Goal: Task Accomplishment & Management: Manage account settings

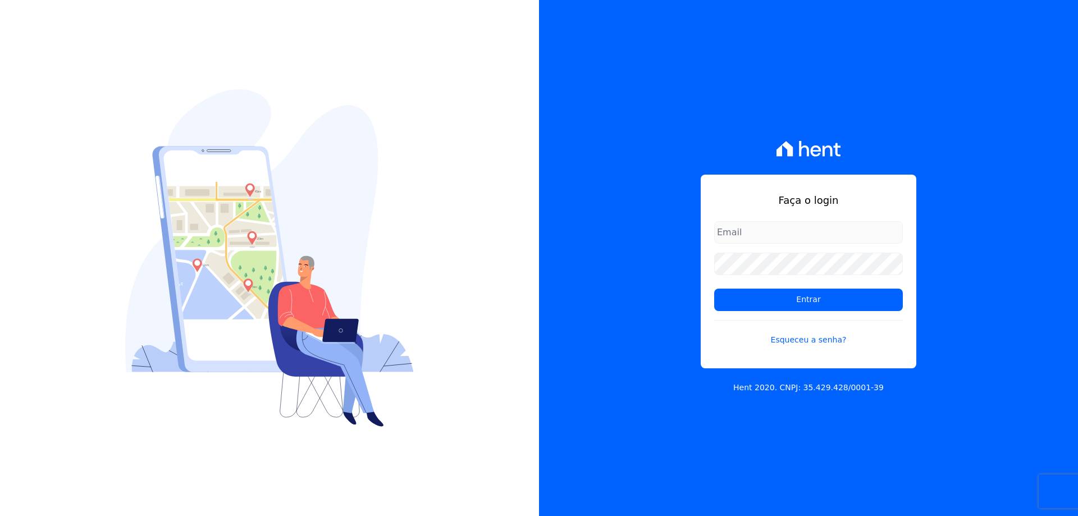
click at [738, 250] on form "Entrar Esqueceu a senha?" at bounding box center [808, 290] width 189 height 138
click at [737, 242] on input "email" at bounding box center [808, 232] width 189 height 22
type input "[EMAIL_ADDRESS][DOMAIN_NAME]"
click at [714, 289] on input "Entrar" at bounding box center [808, 300] width 189 height 22
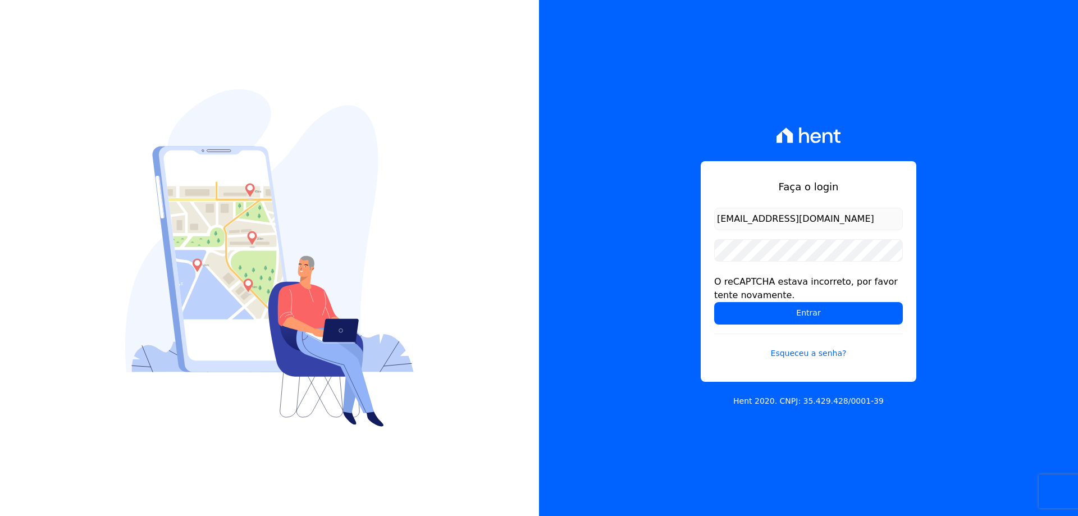
click at [783, 263] on form "[EMAIL_ADDRESS][DOMAIN_NAME] O reCAPTCHA estava incorreto, por favor tente nova…" at bounding box center [808, 290] width 189 height 165
click at [714, 302] on input "Entrar" at bounding box center [808, 313] width 189 height 22
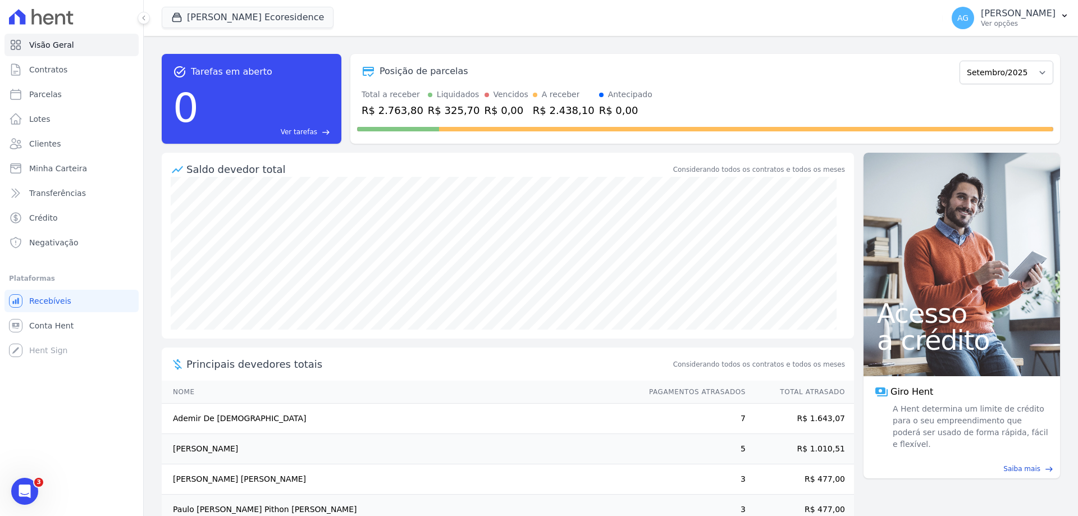
click at [214, 449] on td "Everaldo Bulhoes" at bounding box center [400, 449] width 477 height 30
click at [289, 451] on td "Everaldo Bulhoes" at bounding box center [400, 449] width 477 height 30
click at [66, 149] on link "Clientes" at bounding box center [71, 143] width 134 height 22
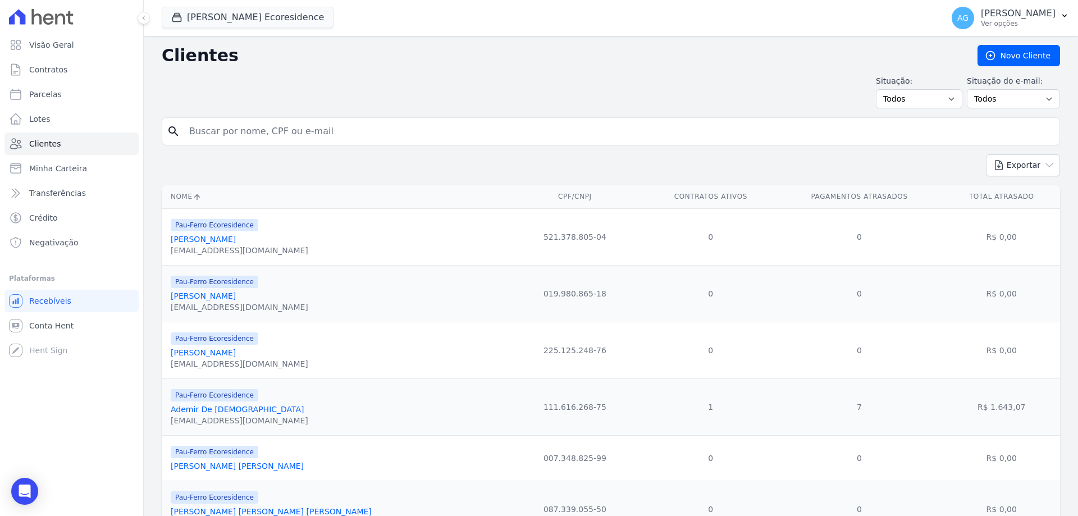
click at [281, 134] on input "search" at bounding box center [618, 131] width 872 height 22
type input "everaldo"
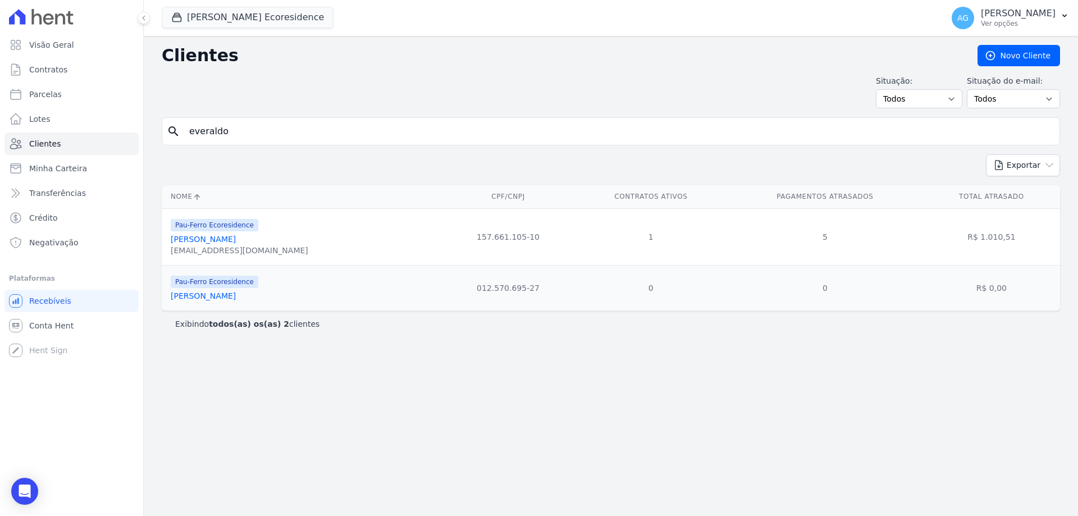
click at [225, 244] on link "Everaldo Bulhoes" at bounding box center [203, 239] width 65 height 9
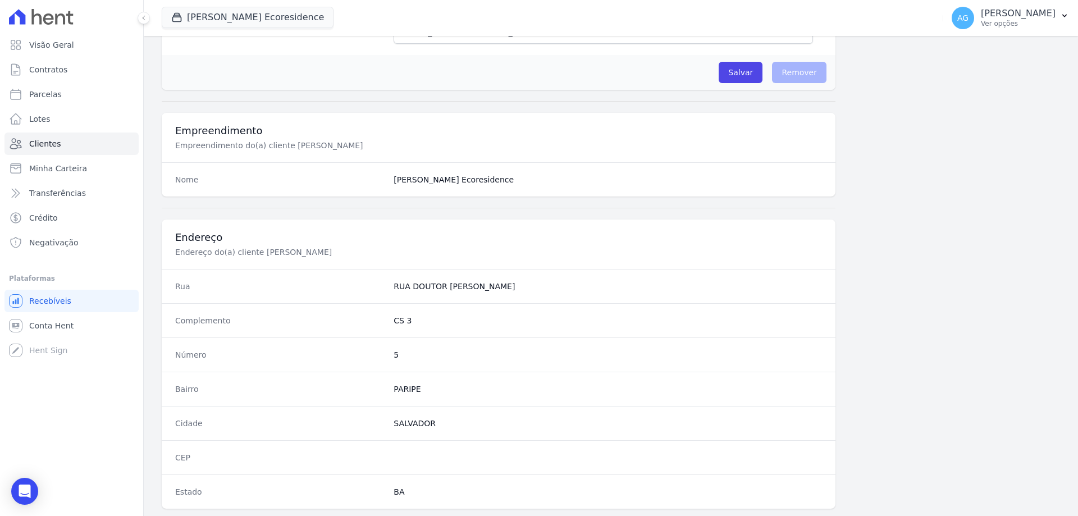
scroll to position [534, 0]
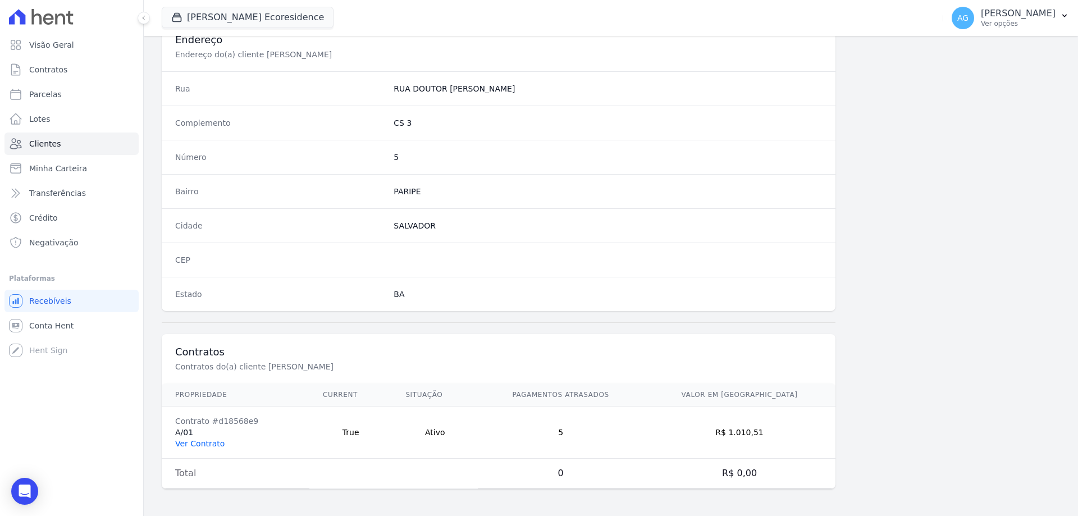
click at [192, 439] on link "Ver Contrato" at bounding box center [199, 443] width 49 height 9
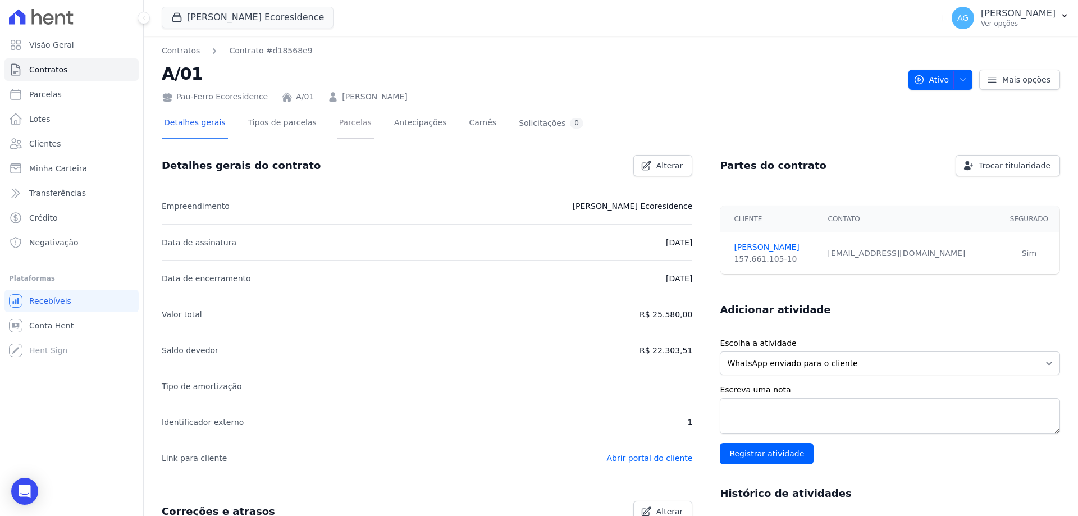
click at [352, 131] on link "Parcelas" at bounding box center [355, 124] width 37 height 30
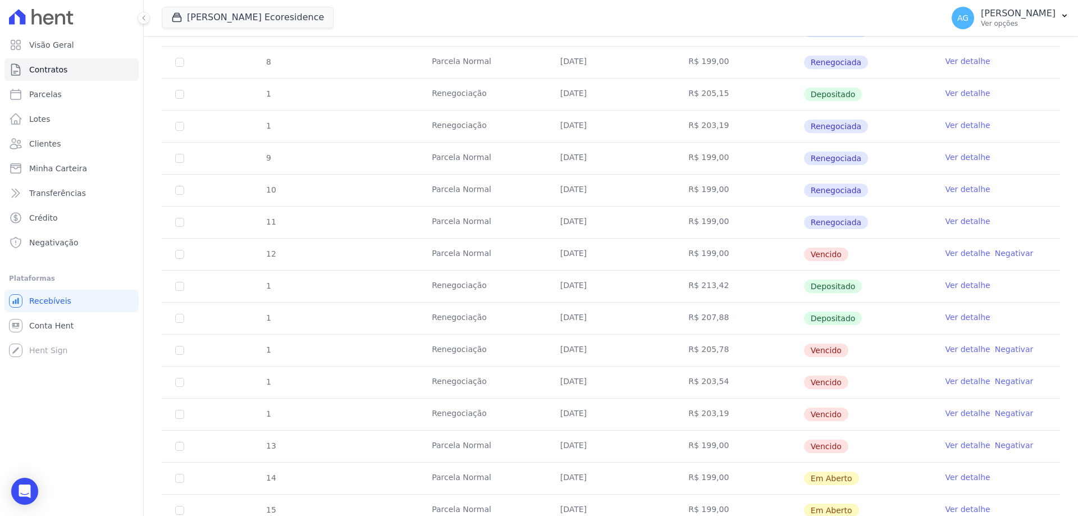
scroll to position [393, 0]
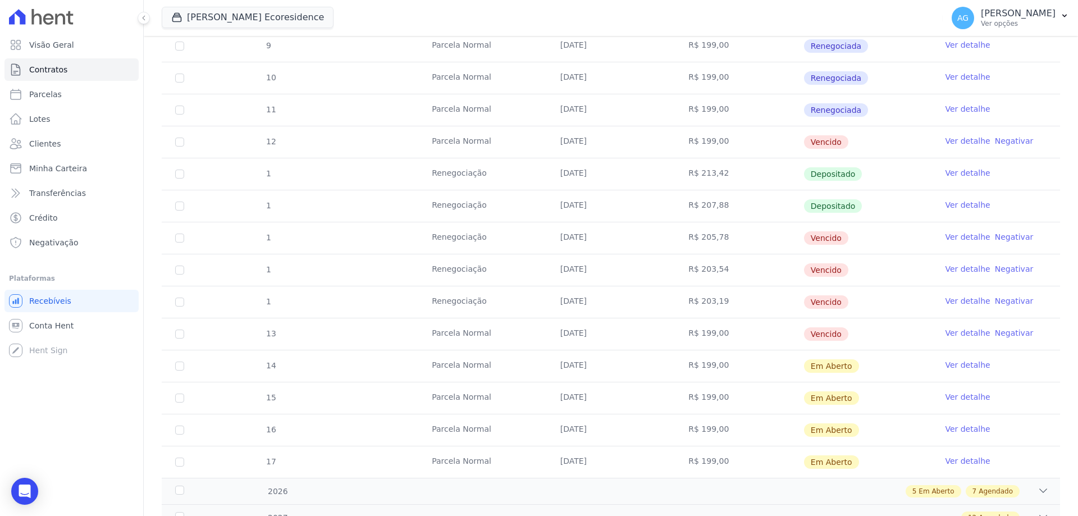
click at [422, 373] on td "Parcela Normal" at bounding box center [482, 365] width 129 height 31
click at [278, 334] on div "13" at bounding box center [270, 334] width 38 height 30
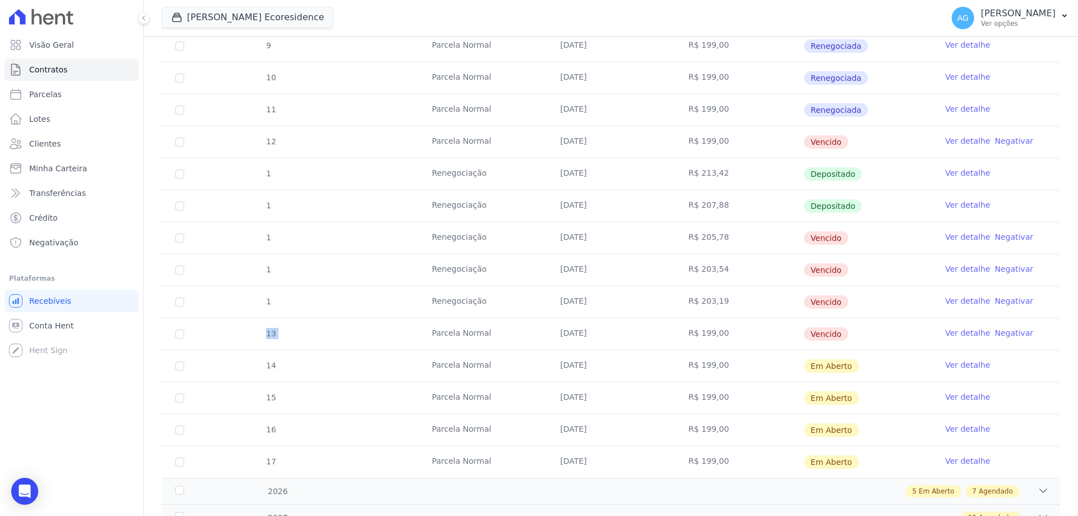
click at [278, 334] on div "13" at bounding box center [270, 334] width 38 height 30
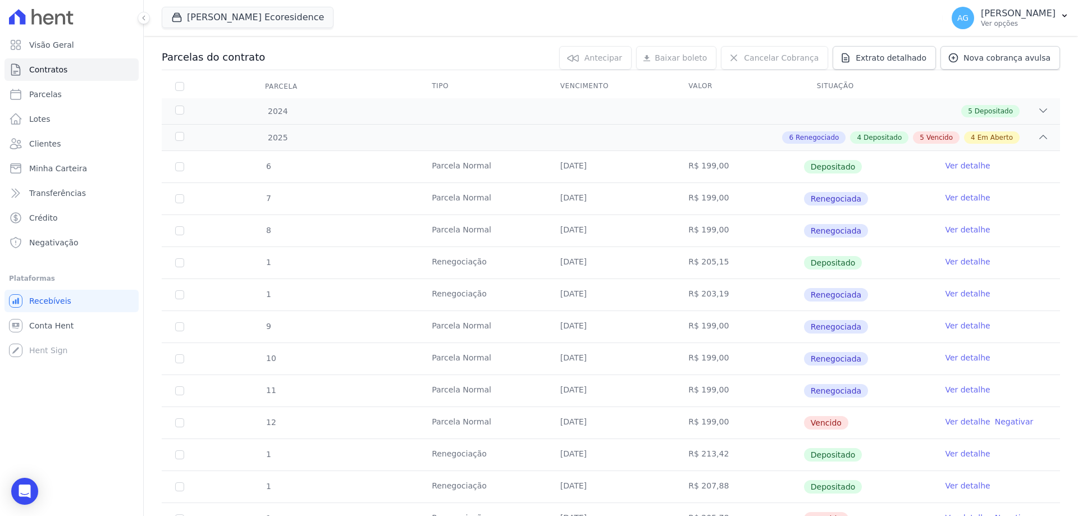
scroll to position [0, 0]
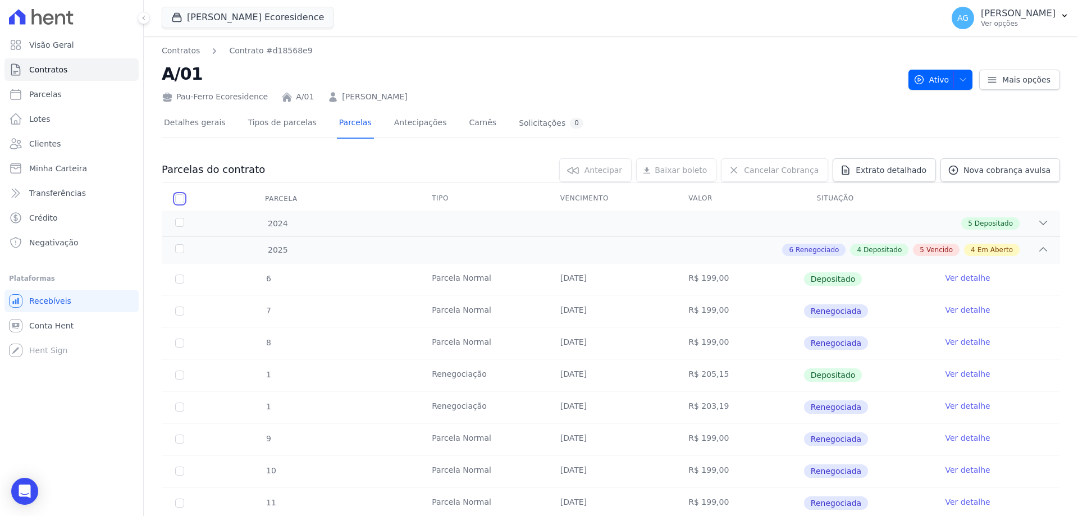
click at [181, 199] on input "checkbox" at bounding box center [179, 198] width 9 height 9
checkbox input "true"
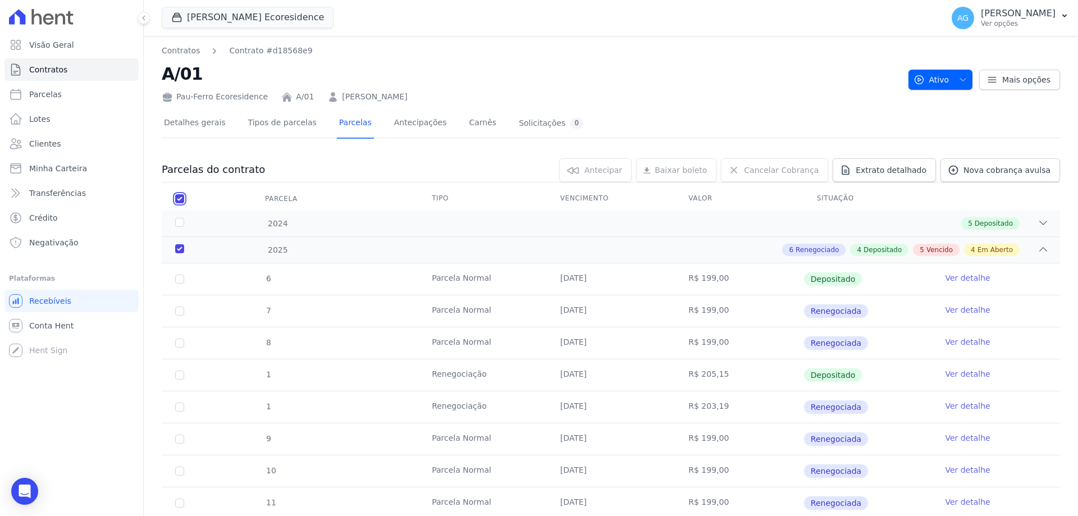
checkbox input "true"
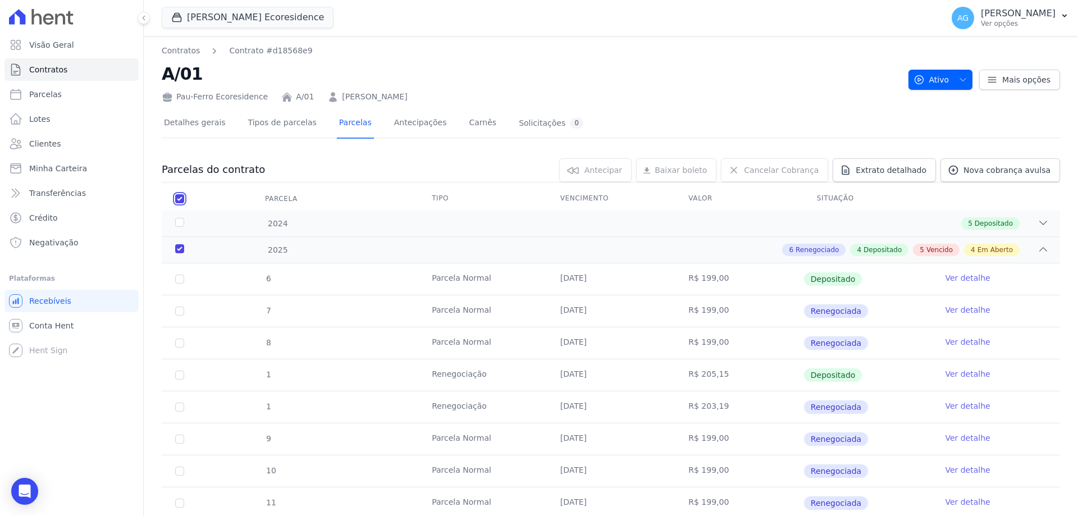
checkbox input "true"
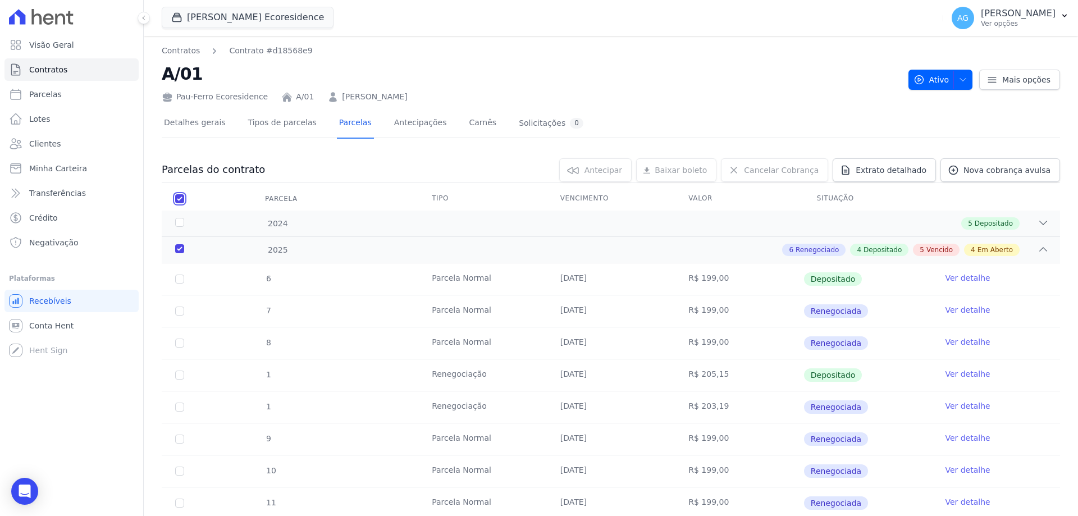
checkbox input "true"
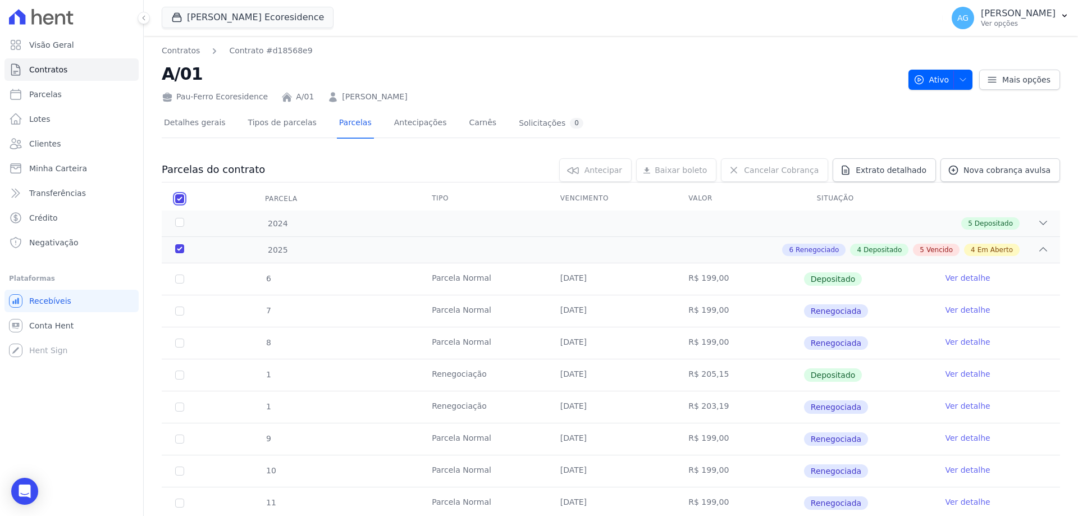
checkbox input "true"
click at [782, 171] on span "Cancelar Cobrança" at bounding box center [781, 169] width 75 height 11
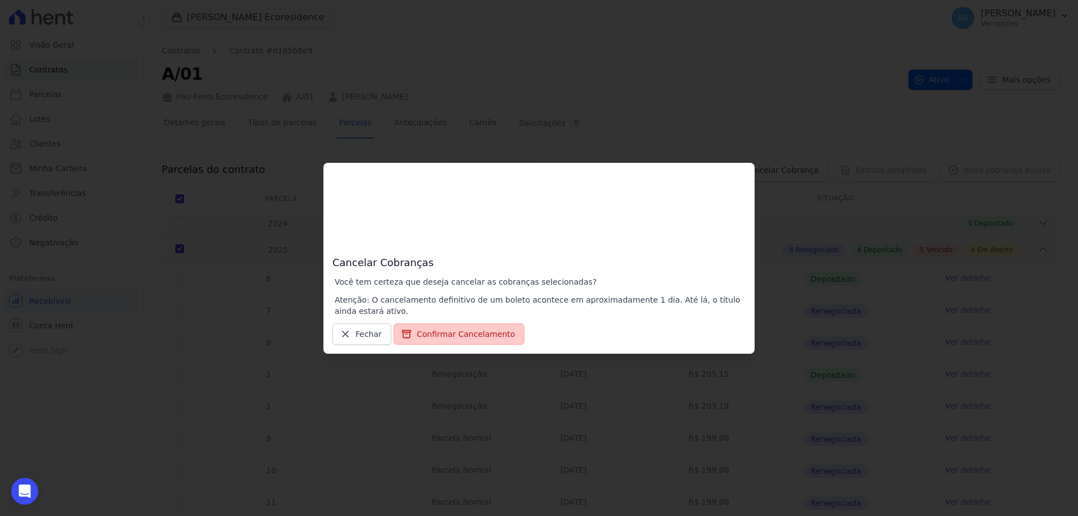
click at [478, 338] on button "Confirmar Cancelamento" at bounding box center [459, 333] width 131 height 21
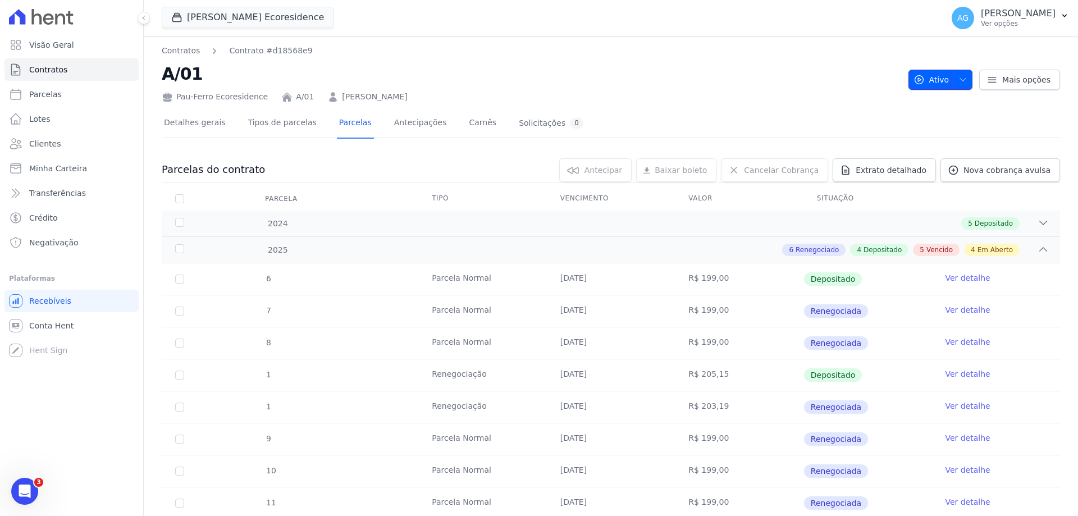
click at [917, 75] on icon "button" at bounding box center [918, 79] width 11 height 11
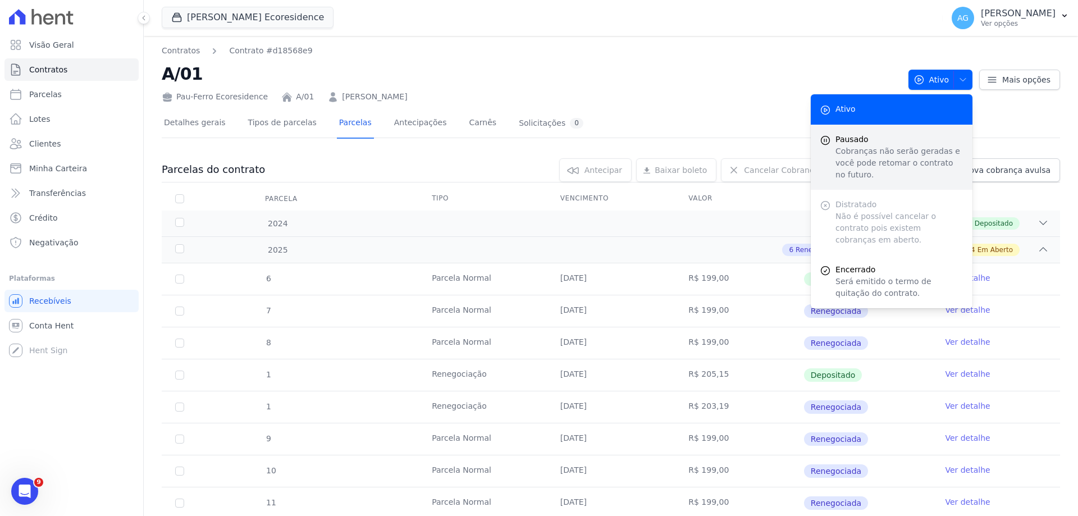
click at [891, 163] on p "Cobranças não serão geradas e você pode retomar o contrato no futuro." at bounding box center [899, 162] width 128 height 35
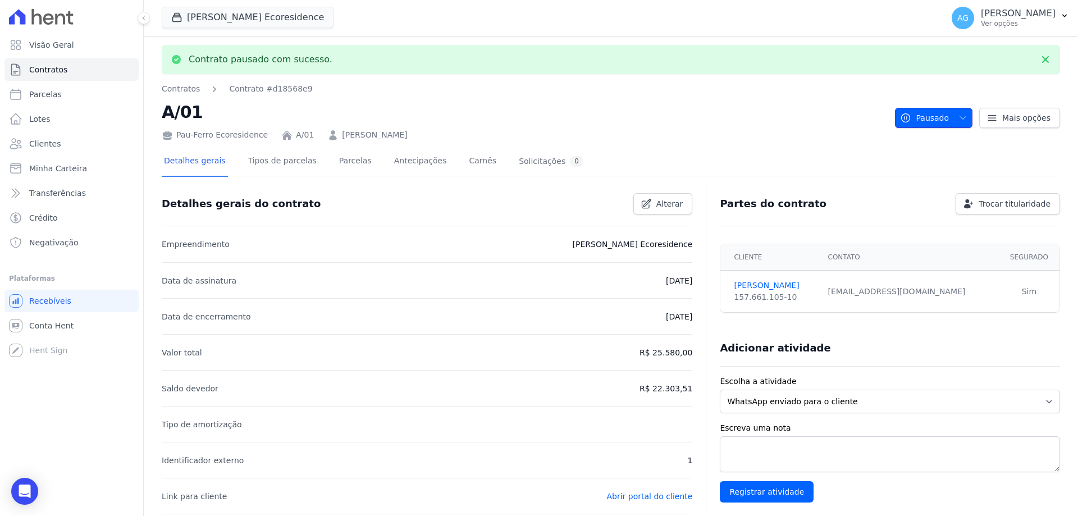
click at [946, 112] on button "Pausado" at bounding box center [933, 118] width 77 height 20
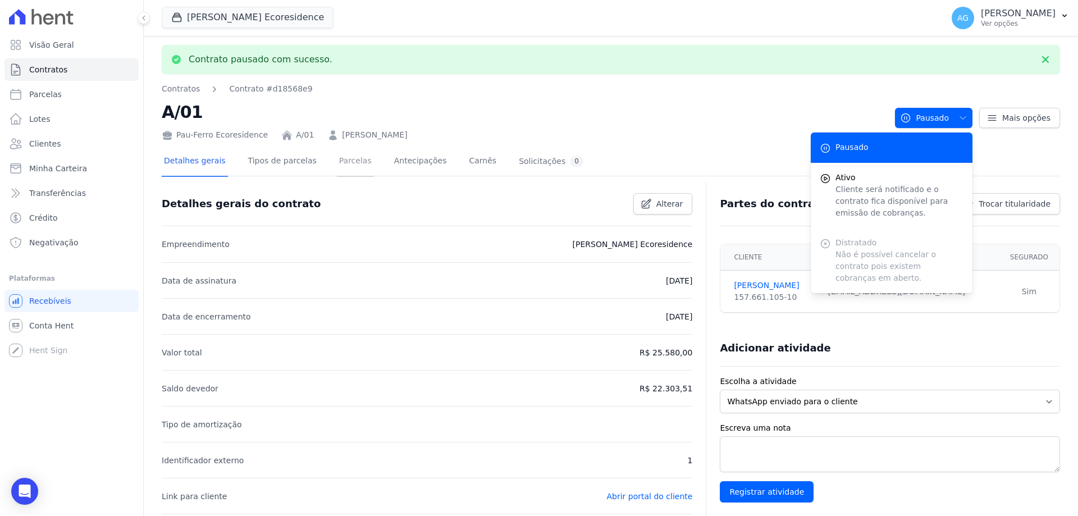
click at [349, 172] on link "Parcelas" at bounding box center [355, 162] width 37 height 30
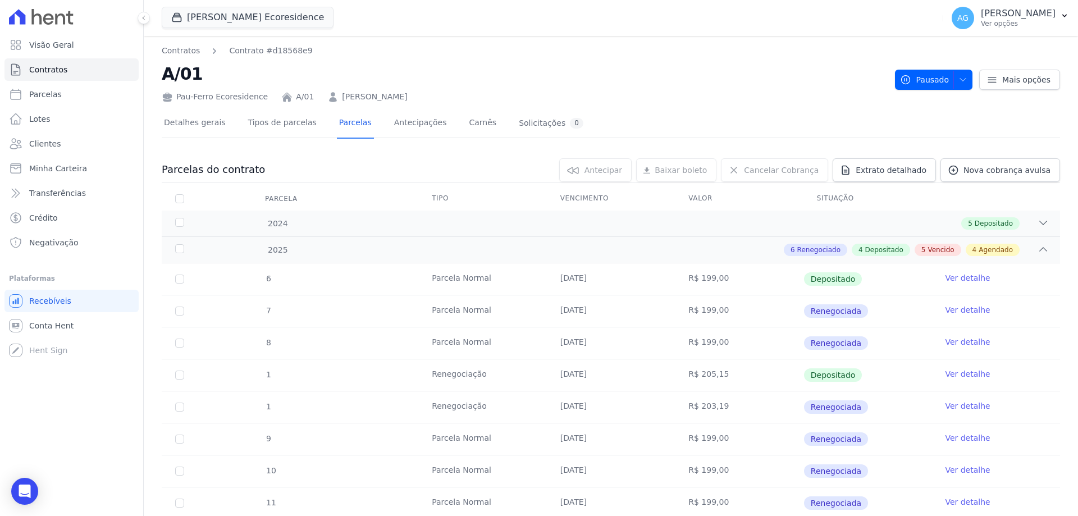
click at [926, 67] on div "Pausado Pausado Ativo Cliente será notificado e o contrato fica disponível para…" at bounding box center [977, 73] width 165 height 31
click at [930, 85] on span "Pausado" at bounding box center [924, 80] width 49 height 20
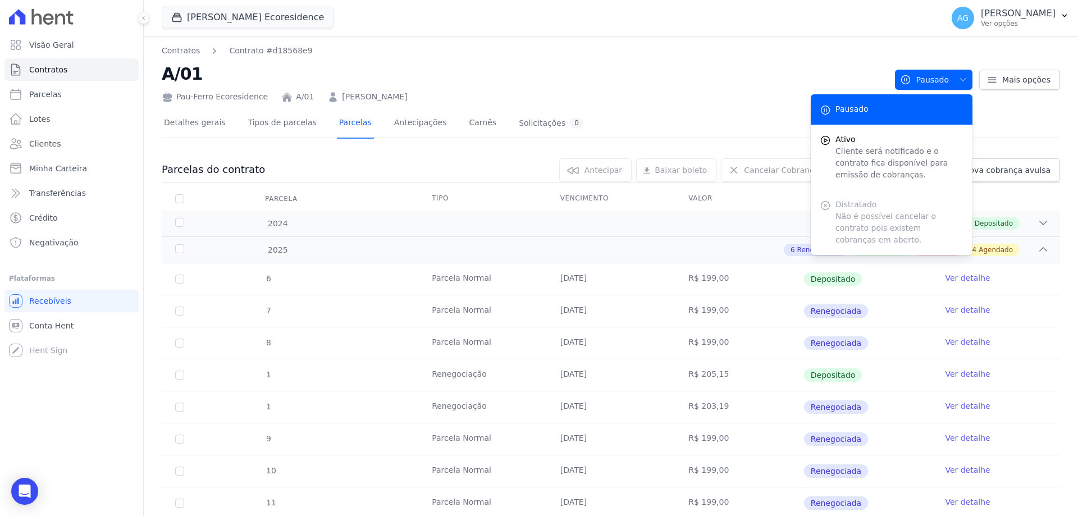
click at [651, 66] on h2 "A/01" at bounding box center [524, 73] width 724 height 25
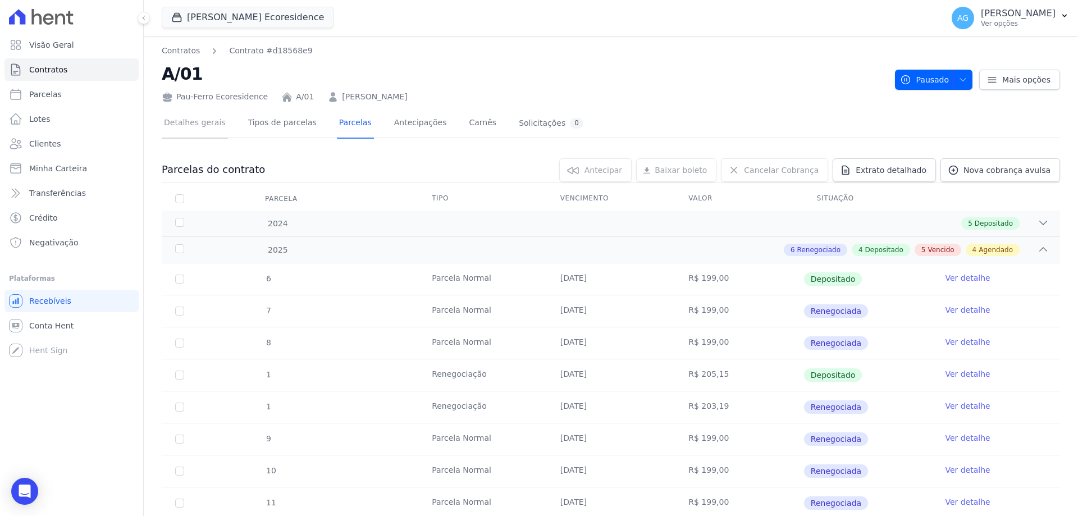
click at [212, 131] on link "Detalhes gerais" at bounding box center [195, 124] width 66 height 30
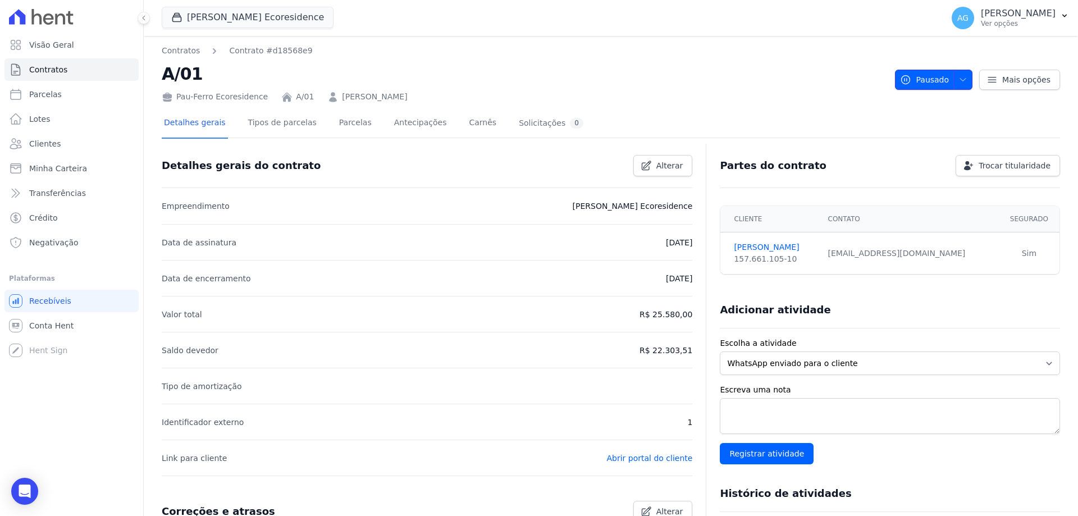
click at [960, 83] on icon "button" at bounding box center [962, 79] width 9 height 9
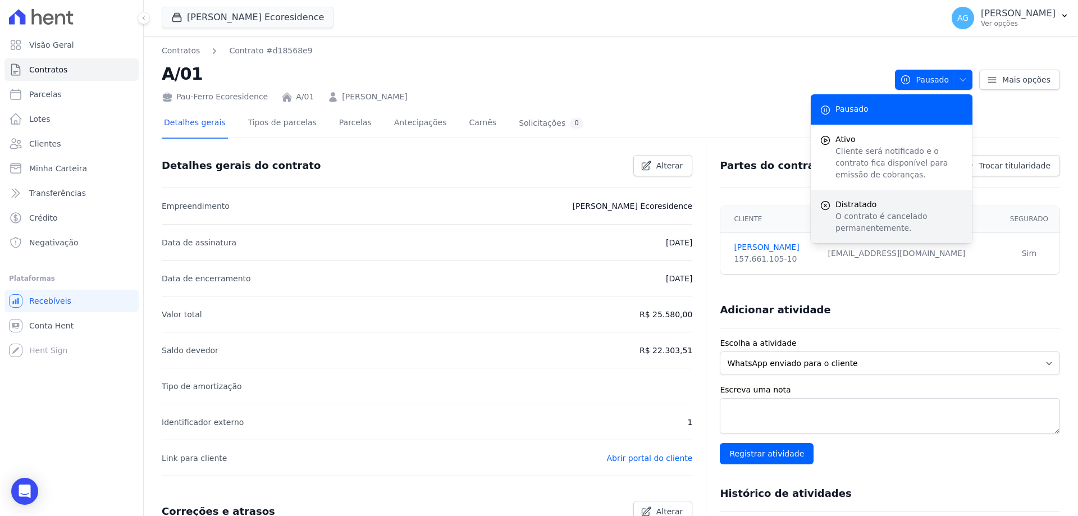
click at [864, 225] on p "O contrato é cancelado permanentemente." at bounding box center [899, 223] width 128 height 24
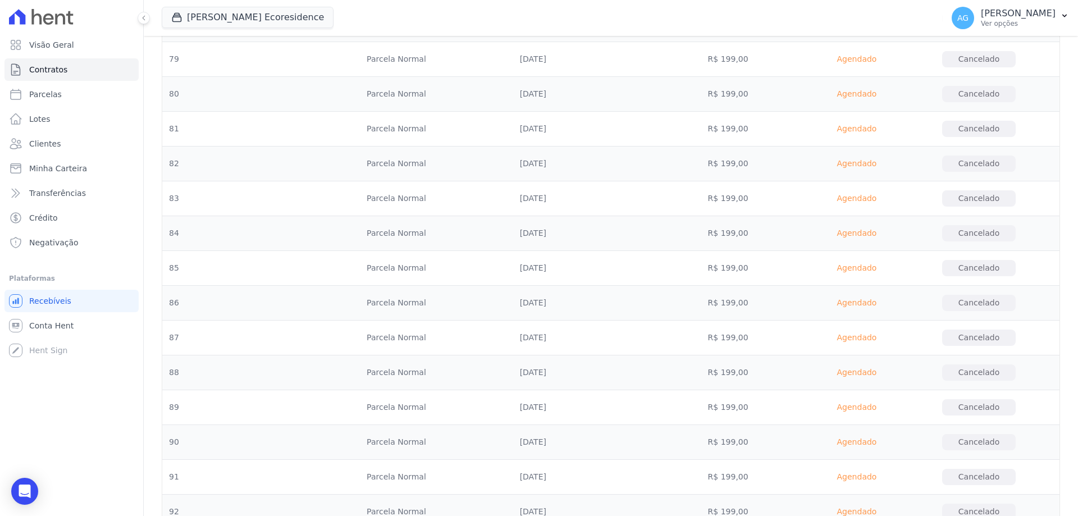
scroll to position [3912, 0]
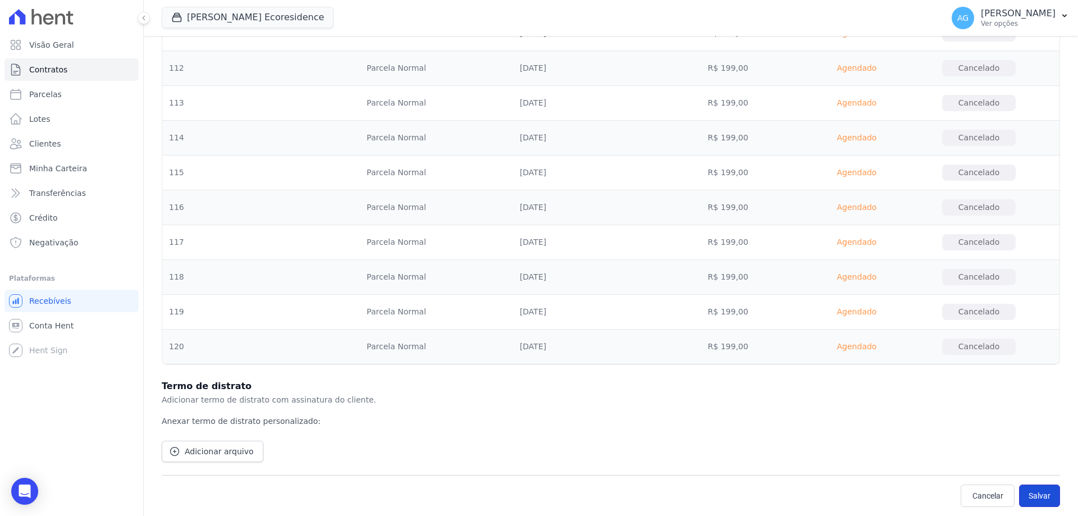
click at [1041, 497] on button "Salvar" at bounding box center [1039, 495] width 41 height 22
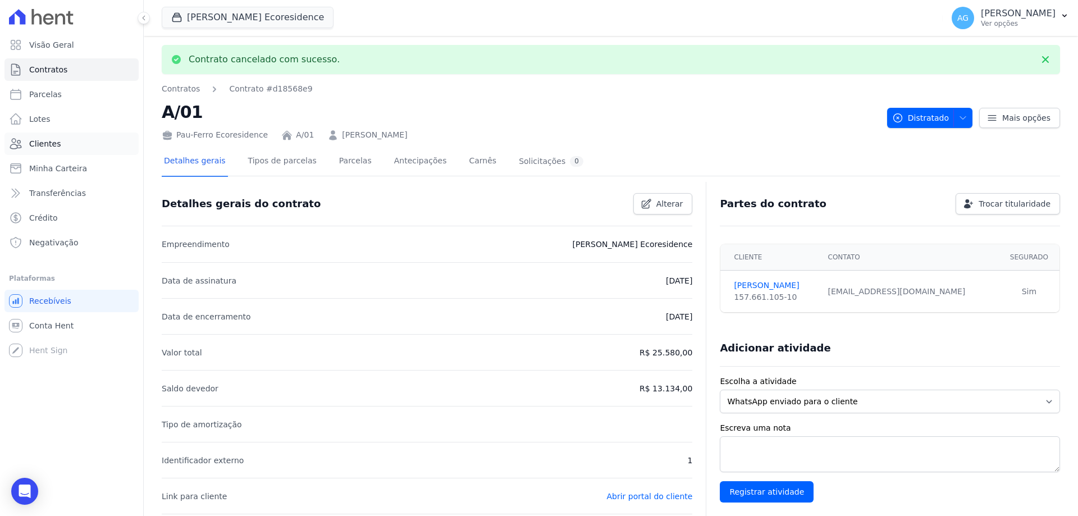
click at [72, 140] on link "Clientes" at bounding box center [71, 143] width 134 height 22
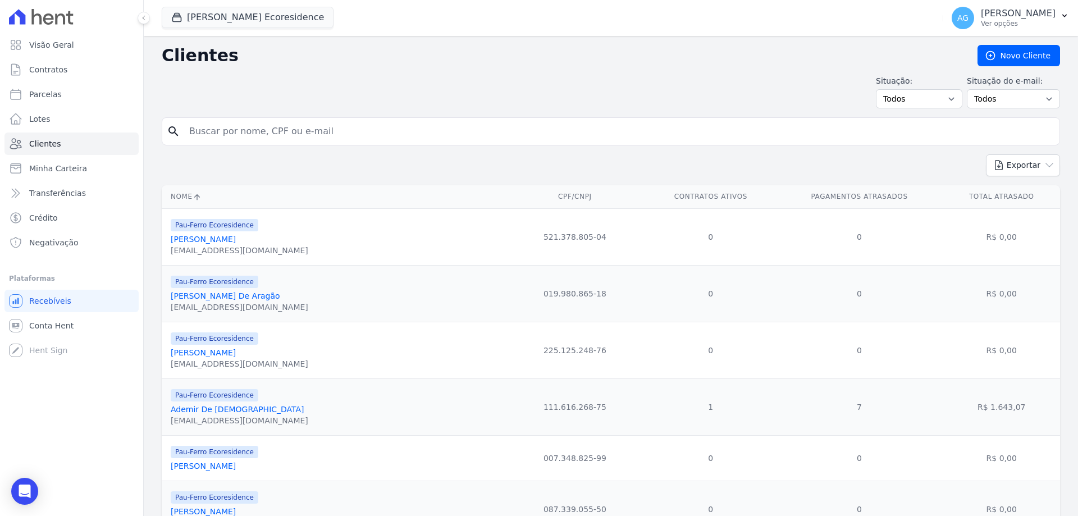
click at [280, 122] on input "search" at bounding box center [618, 131] width 872 height 22
type input "jaguaraci"
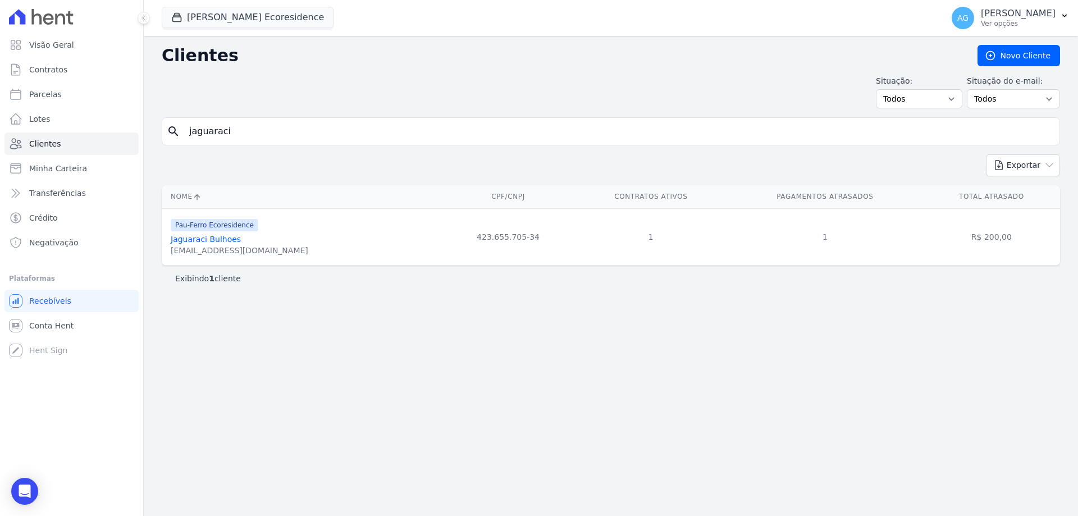
click at [213, 238] on link "Jaguaraci Bulhoes" at bounding box center [206, 239] width 70 height 9
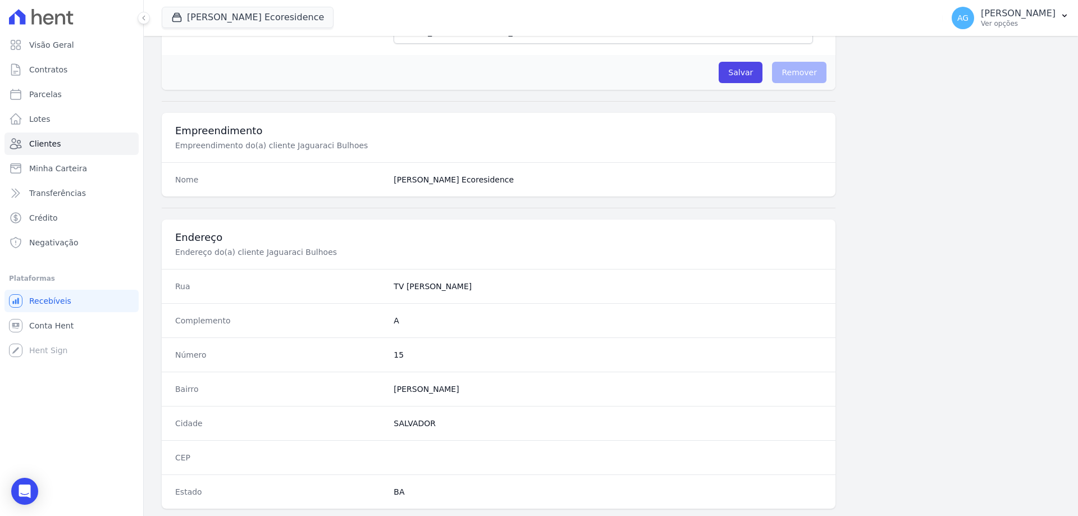
scroll to position [534, 0]
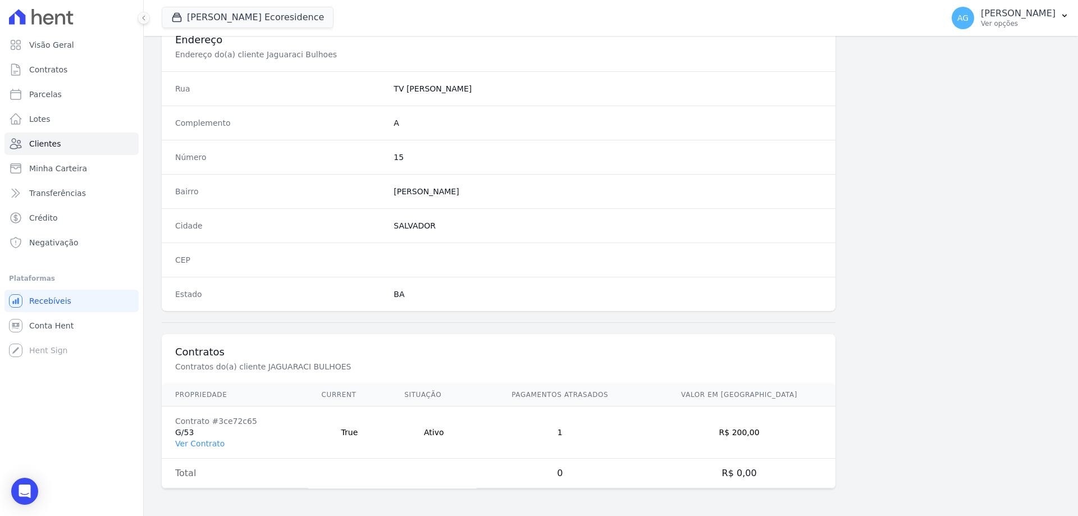
click at [223, 445] on td "Contrato #3ce72c65 G/53 Ver Contrato" at bounding box center [235, 432] width 147 height 52
click at [214, 442] on link "Ver Contrato" at bounding box center [199, 443] width 49 height 9
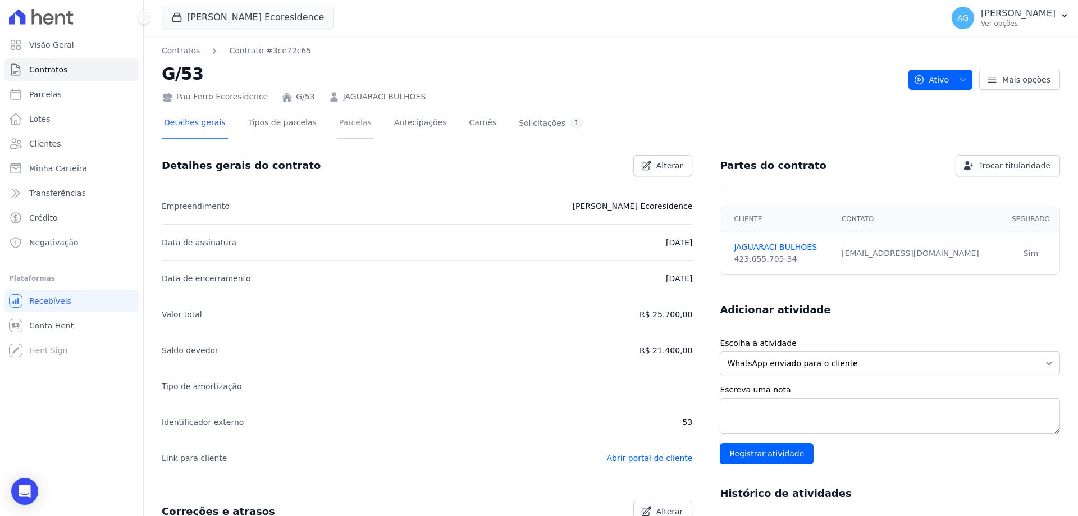
click at [353, 126] on link "Parcelas" at bounding box center [355, 124] width 37 height 30
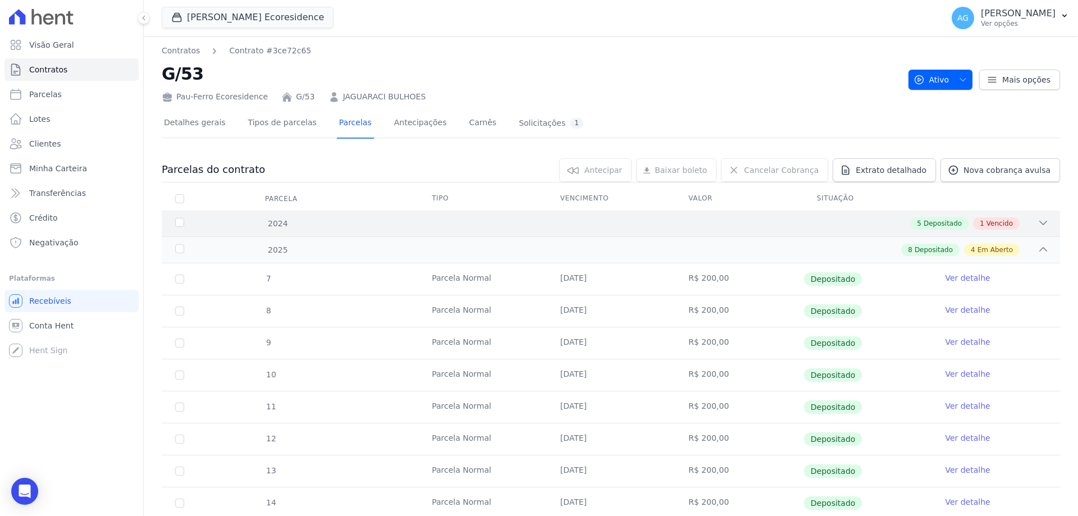
click at [932, 221] on span "Depositado" at bounding box center [942, 223] width 38 height 10
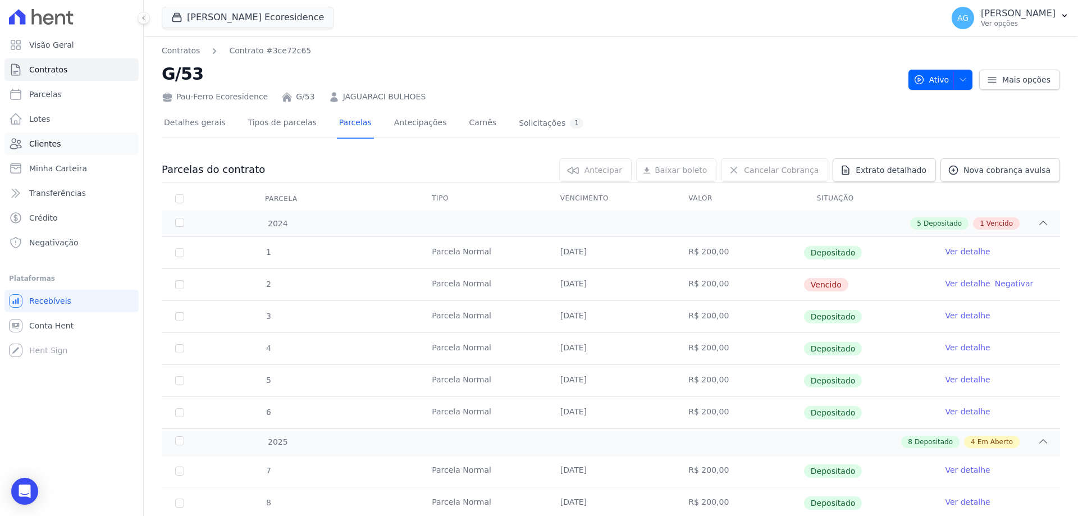
click at [74, 147] on link "Clientes" at bounding box center [71, 143] width 134 height 22
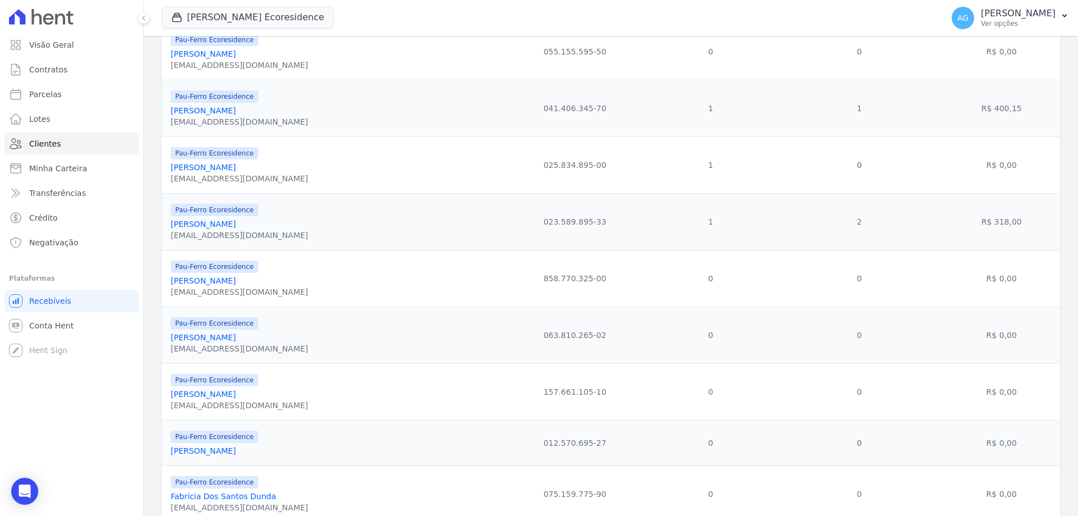
scroll to position [1137, 0]
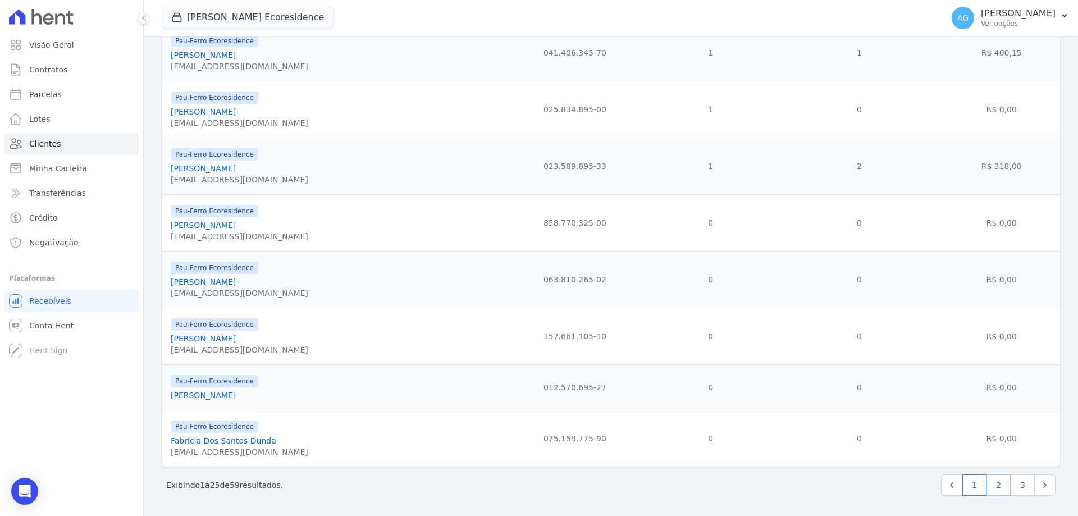
click at [989, 487] on link "2" at bounding box center [998, 484] width 24 height 21
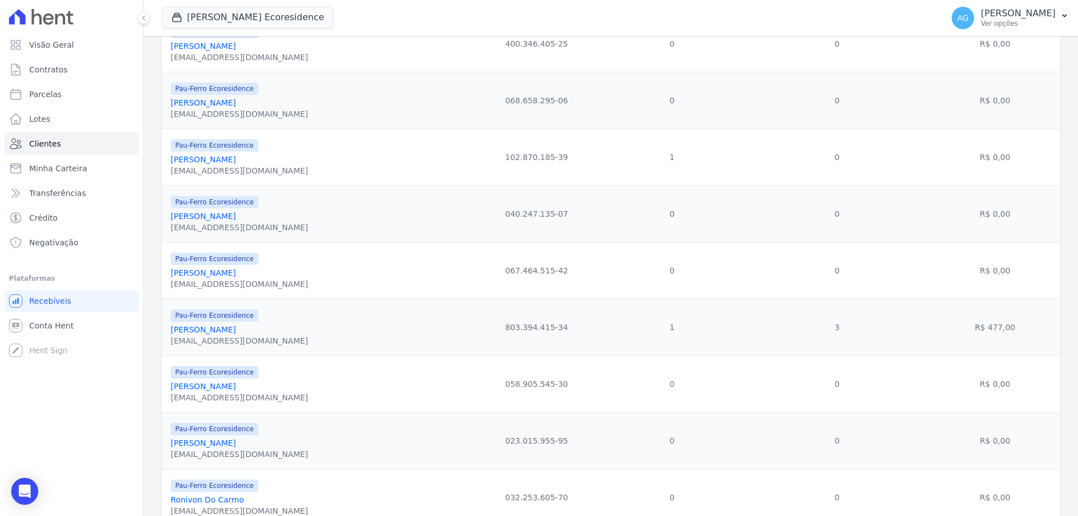
scroll to position [1123, 0]
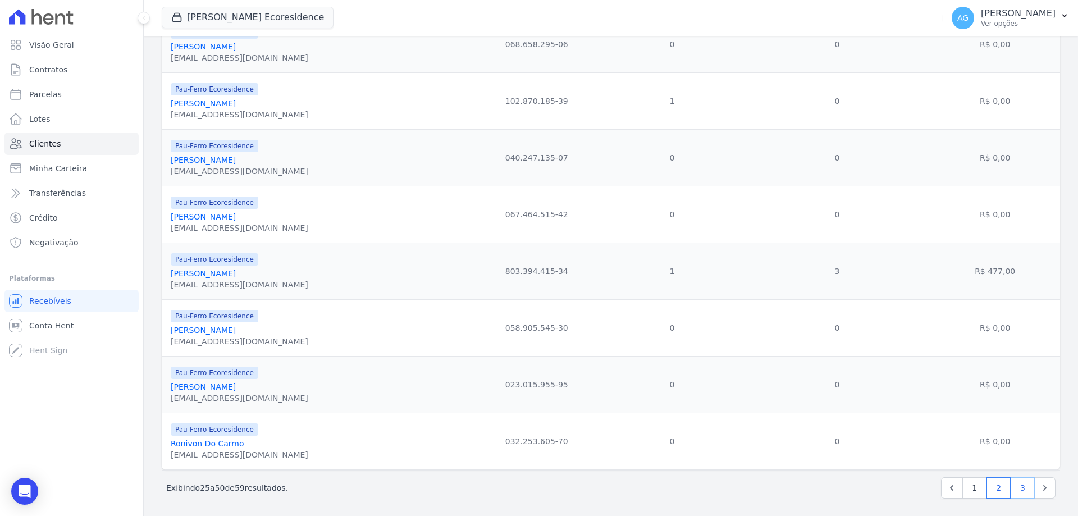
click at [1010, 482] on link "3" at bounding box center [1022, 487] width 24 height 21
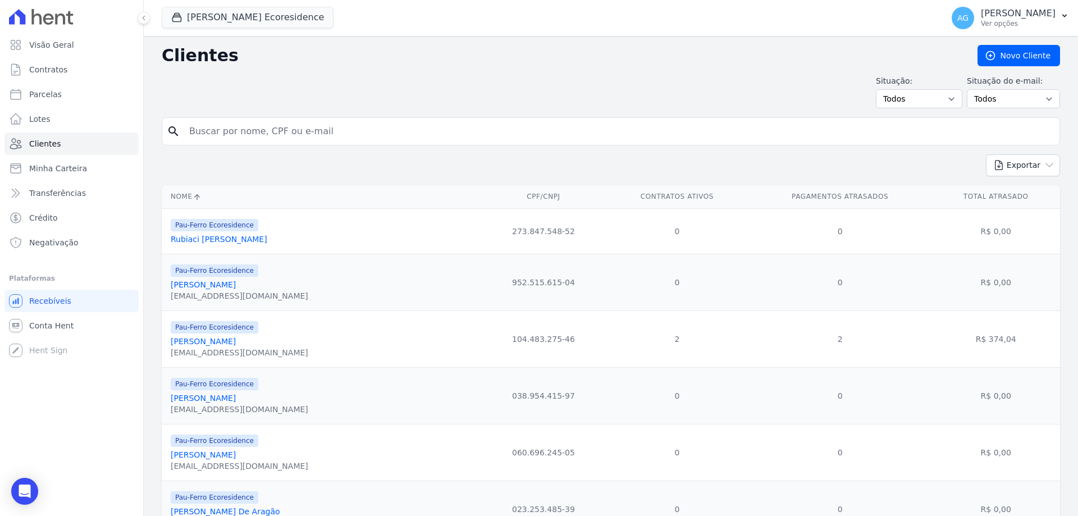
scroll to position [56, 0]
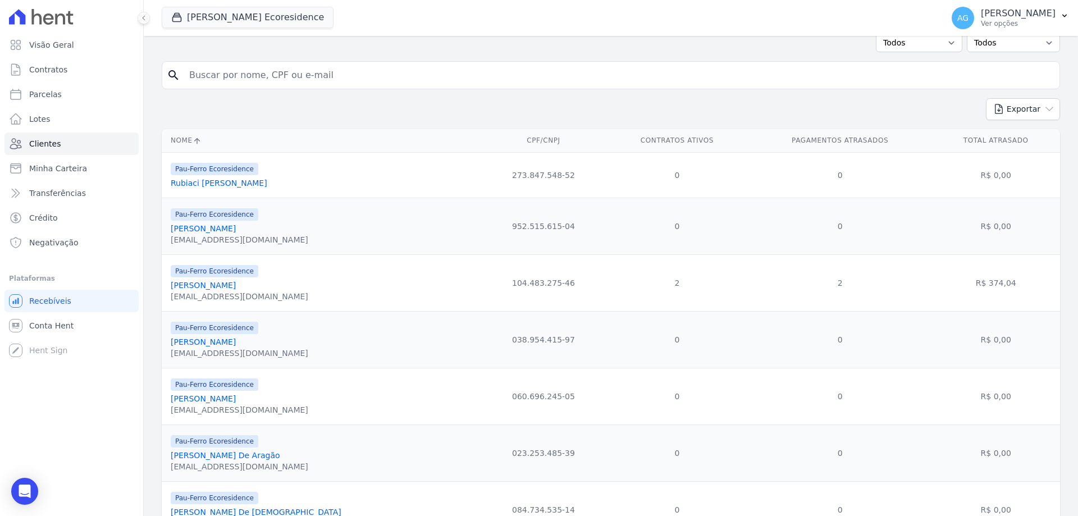
click at [236, 281] on link "[PERSON_NAME] [PERSON_NAME] Dos [PERSON_NAME]" at bounding box center [203, 285] width 65 height 9
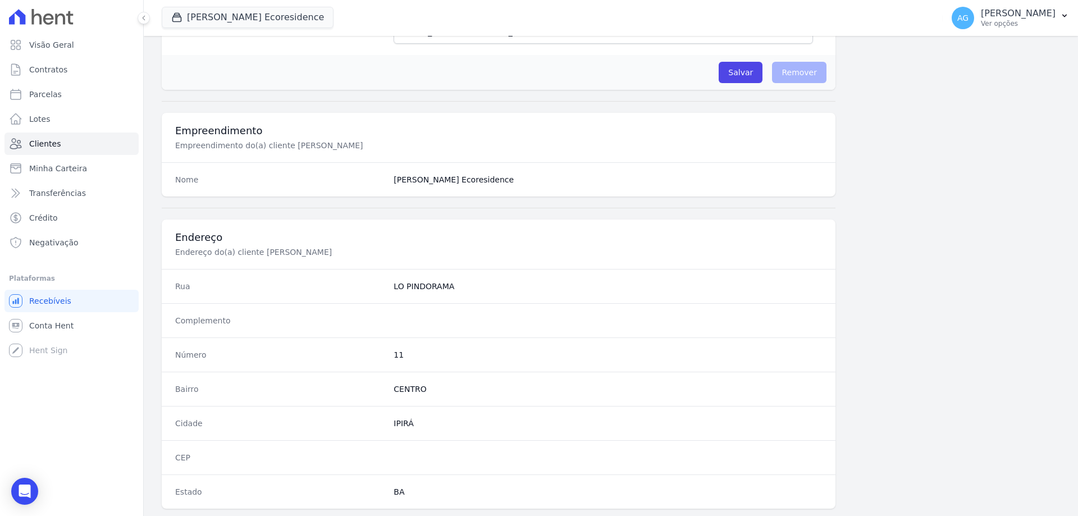
scroll to position [638, 0]
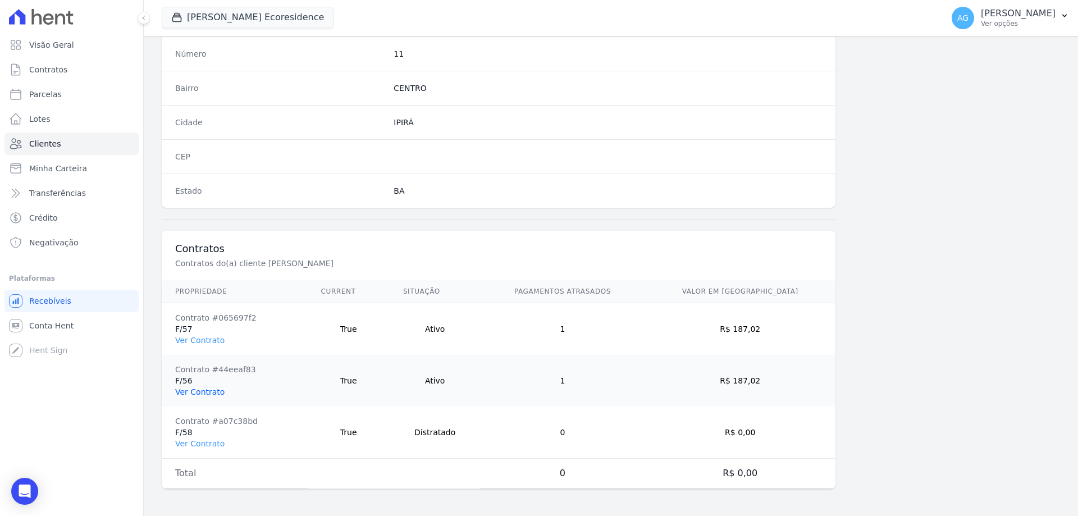
click at [195, 391] on link "Ver Contrato" at bounding box center [199, 391] width 49 height 9
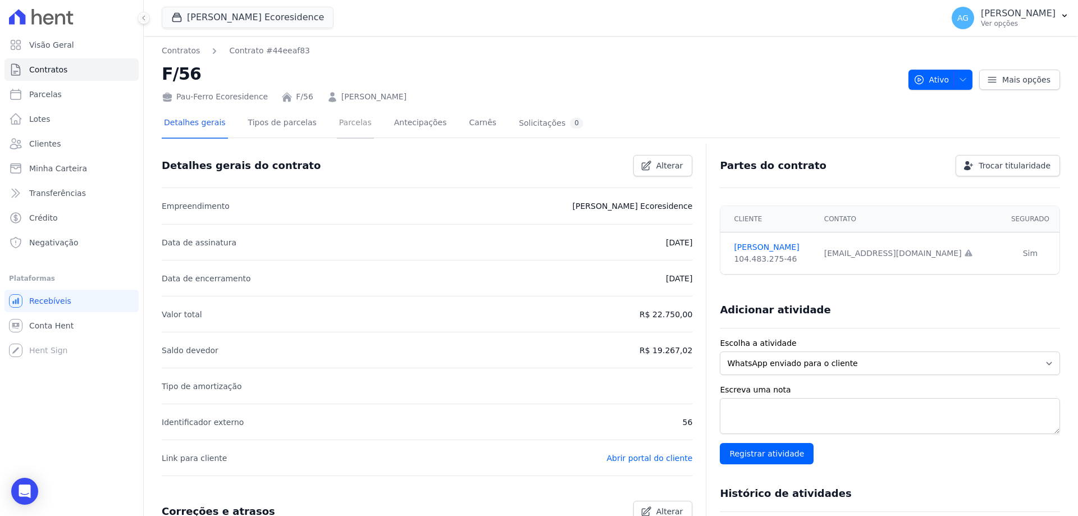
click at [351, 126] on link "Parcelas" at bounding box center [355, 124] width 37 height 30
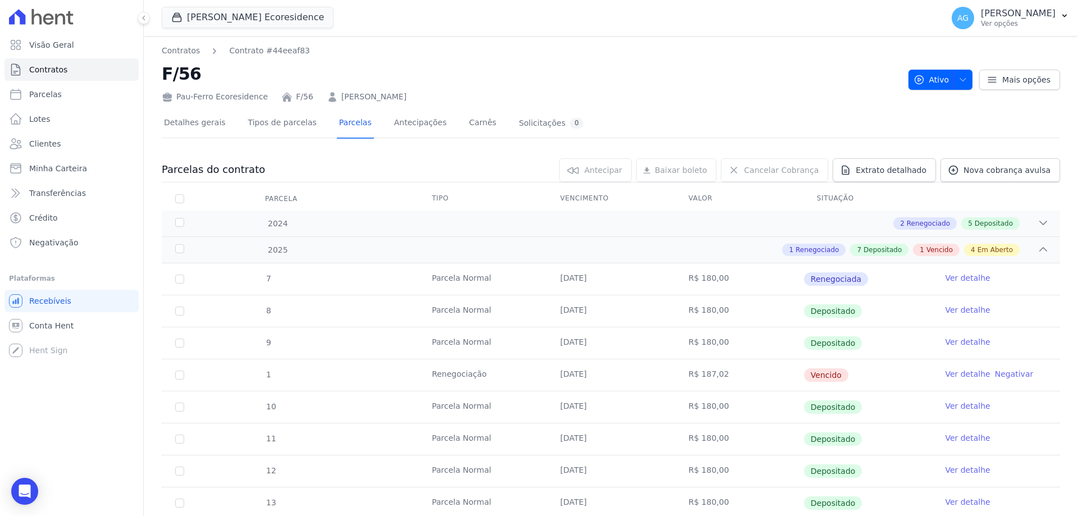
click at [184, 194] on th "Parcela" at bounding box center [180, 199] width 36 height 24
click at [179, 200] on input "checkbox" at bounding box center [179, 198] width 9 height 9
checkbox input "true"
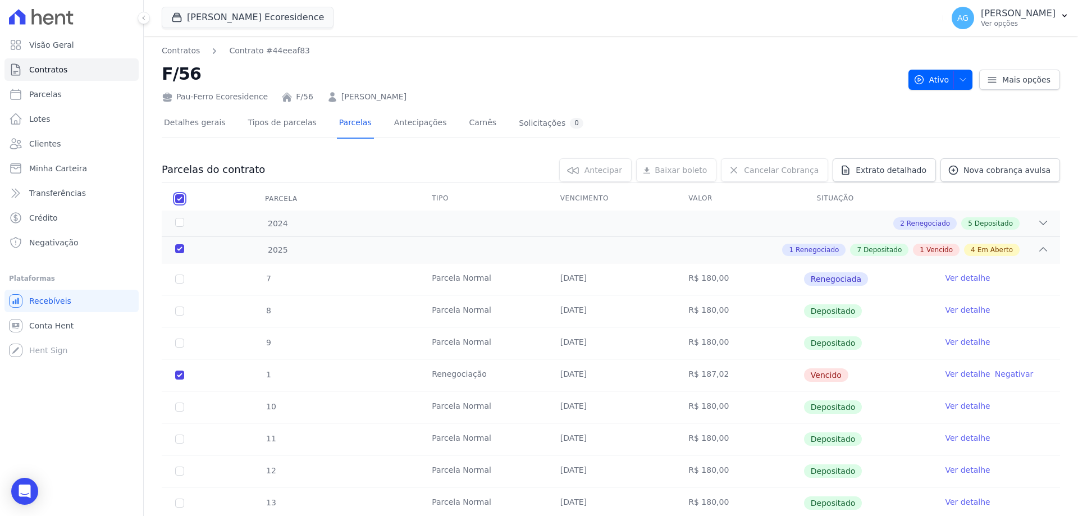
checkbox input "true"
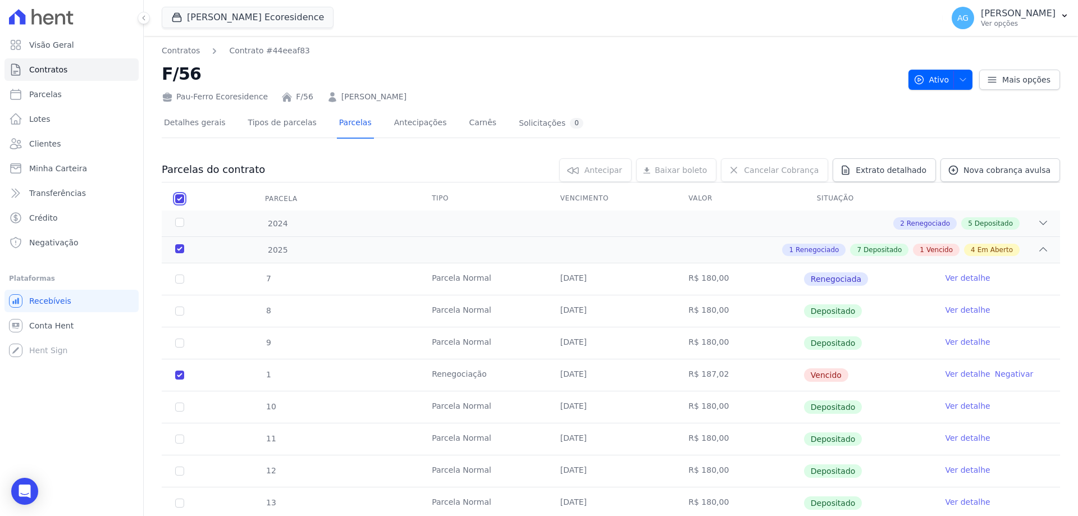
checkbox input "true"
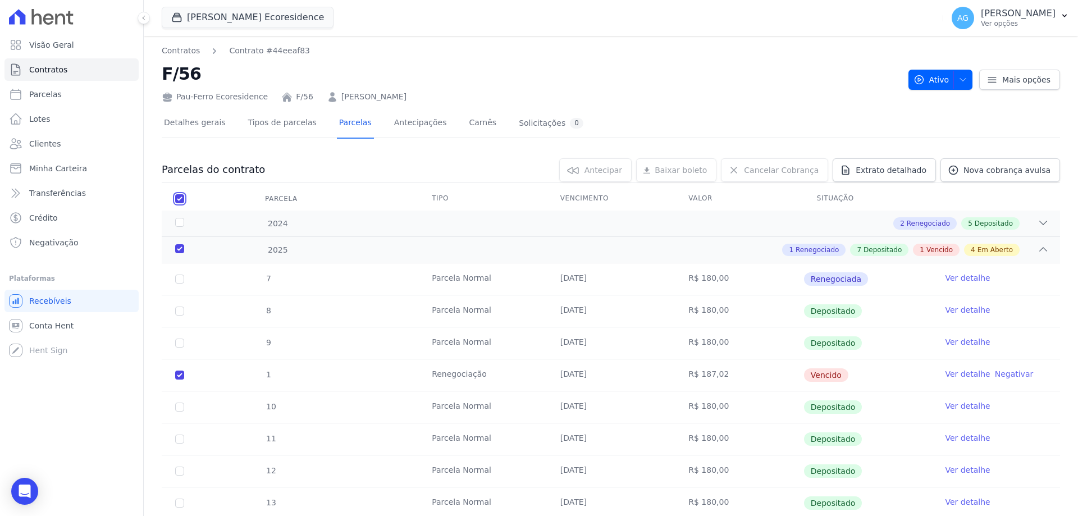
checkbox input "true"
click at [795, 176] on link "Cancelar Cobrança" at bounding box center [774, 170] width 107 height 24
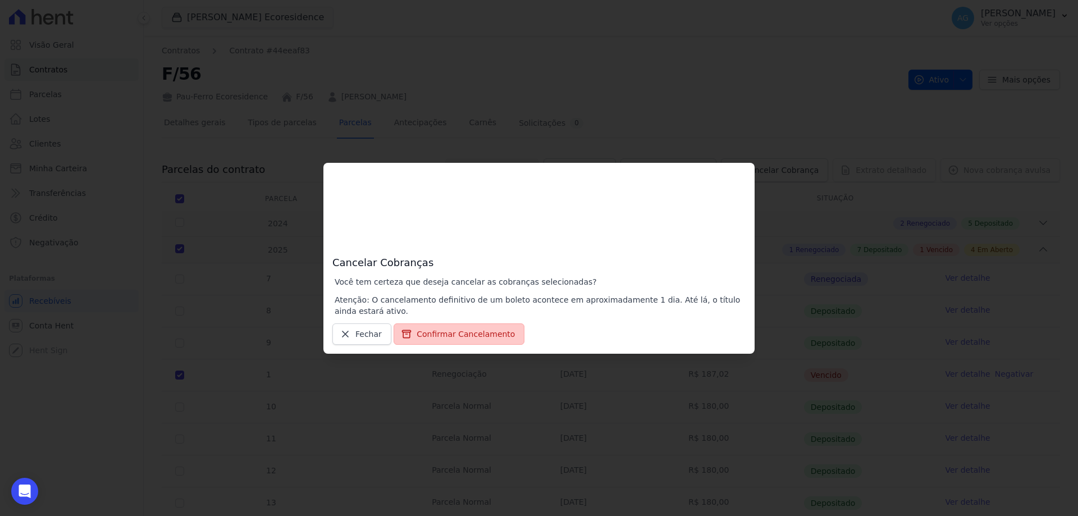
click at [497, 332] on button "Confirmar Cancelamento" at bounding box center [459, 333] width 131 height 21
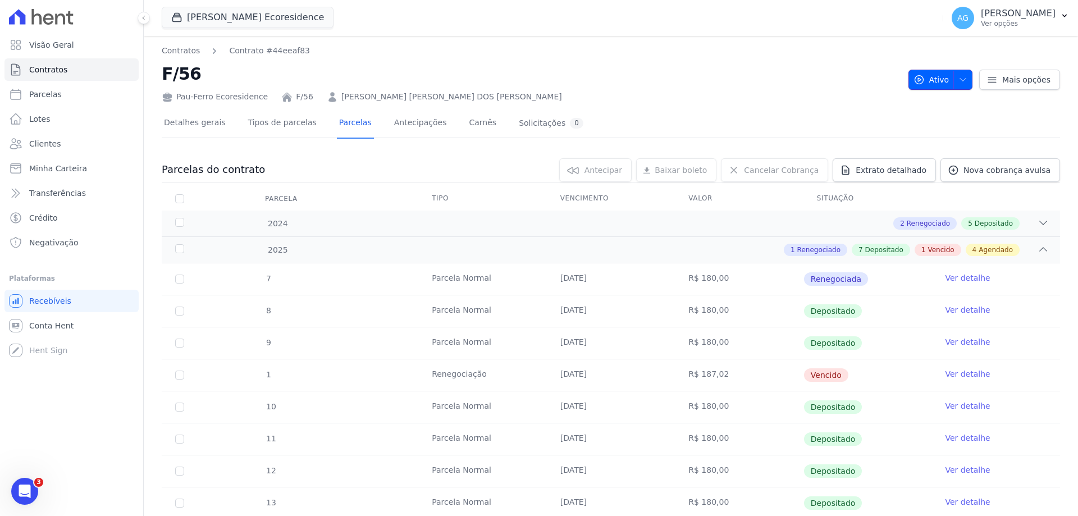
click at [953, 77] on span "button" at bounding box center [960, 80] width 14 height 18
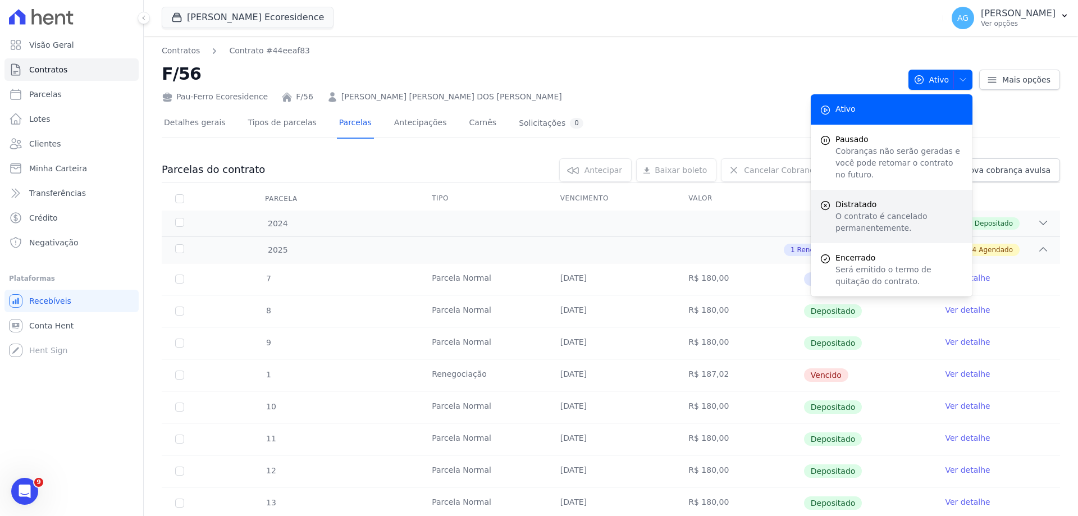
click at [883, 213] on p "O contrato é cancelado permanentemente." at bounding box center [899, 223] width 128 height 24
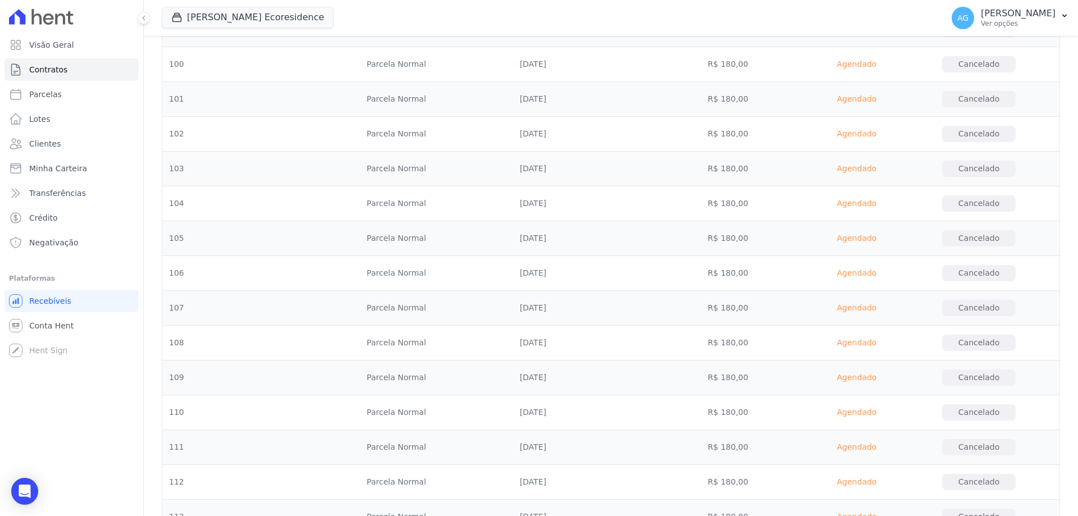
scroll to position [3738, 0]
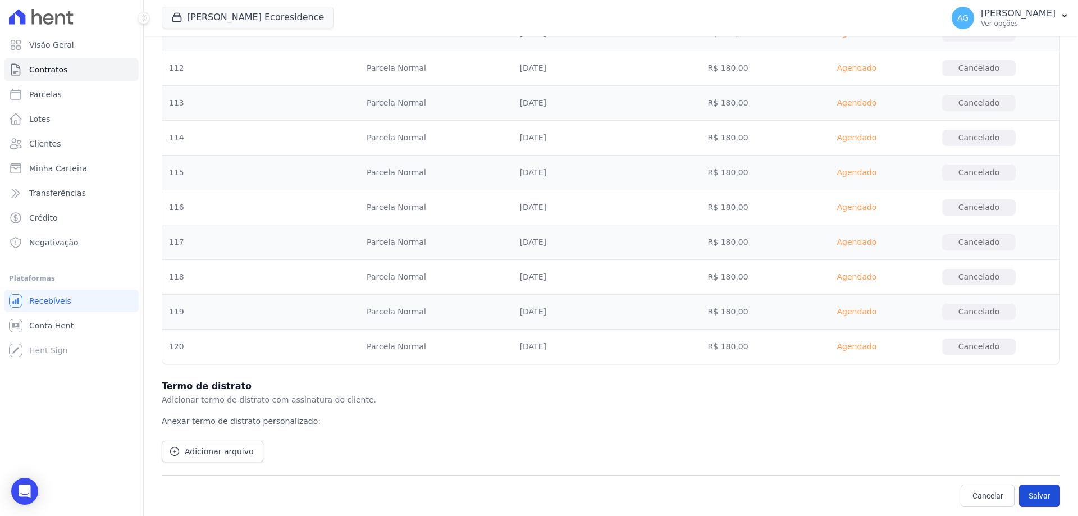
click at [1037, 493] on button "Salvar" at bounding box center [1039, 495] width 41 height 22
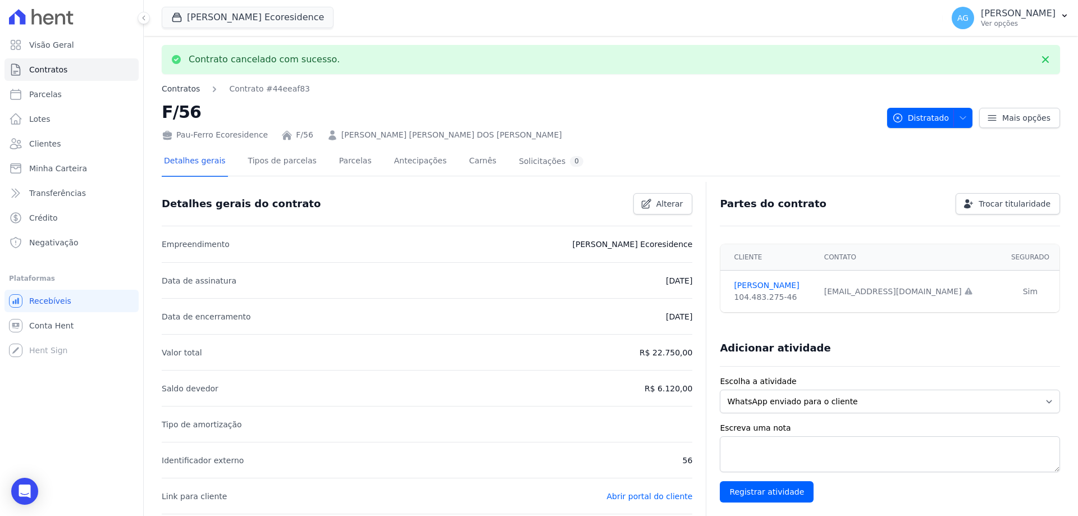
click at [176, 90] on link "Contratos" at bounding box center [181, 89] width 38 height 12
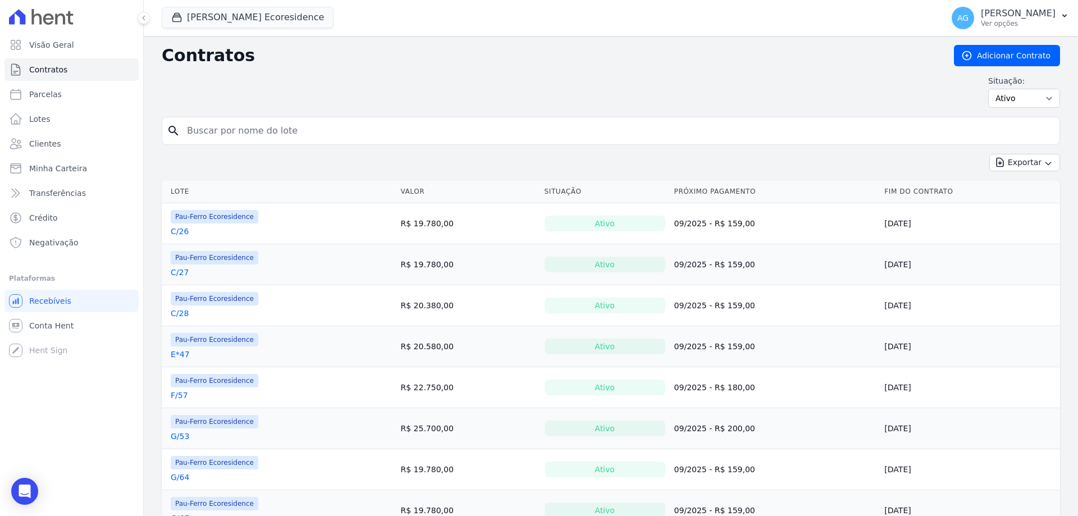
click at [325, 134] on input "search" at bounding box center [617, 131] width 875 height 22
type input "f/57"
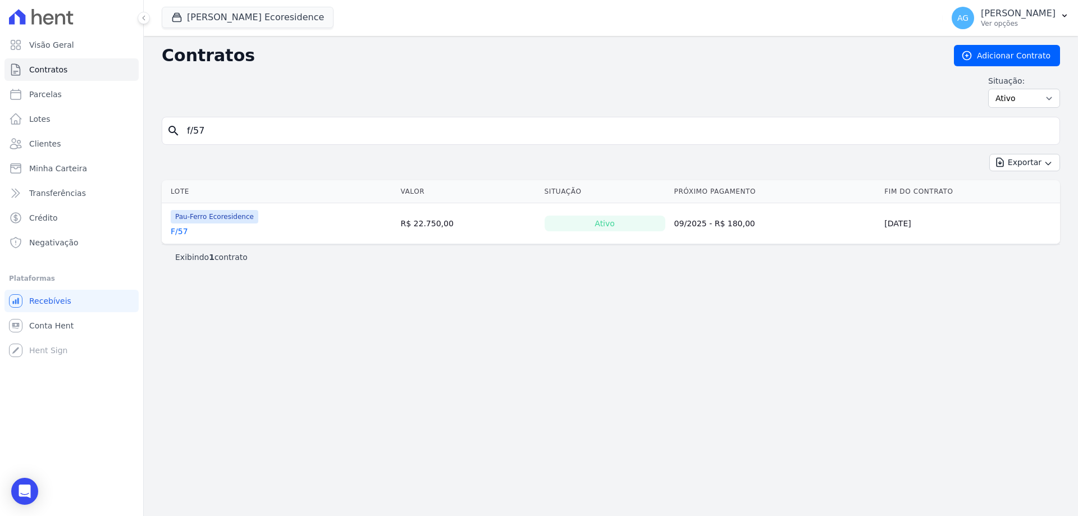
click at [177, 229] on link "F/57" at bounding box center [179, 231] width 17 height 11
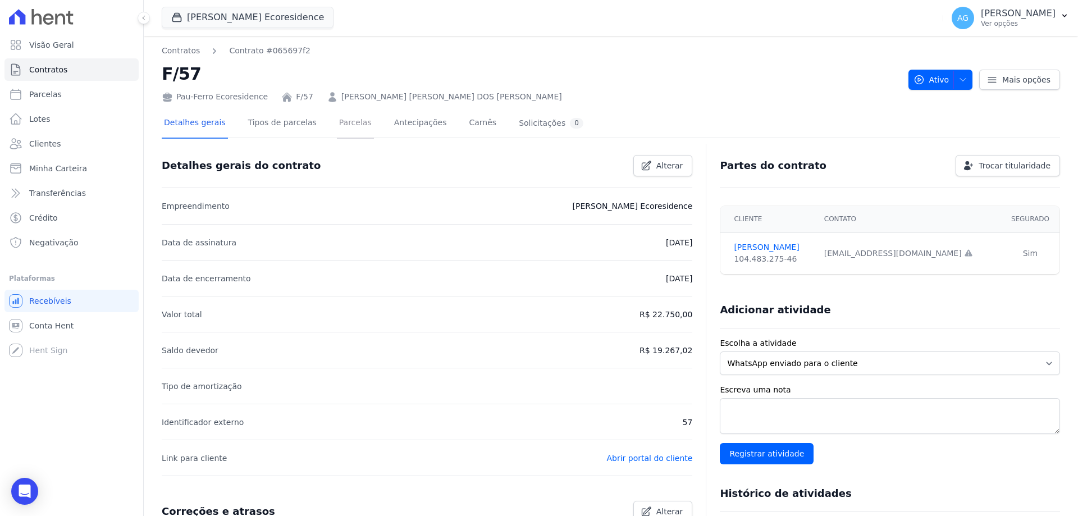
click at [344, 125] on link "Parcelas" at bounding box center [355, 124] width 37 height 30
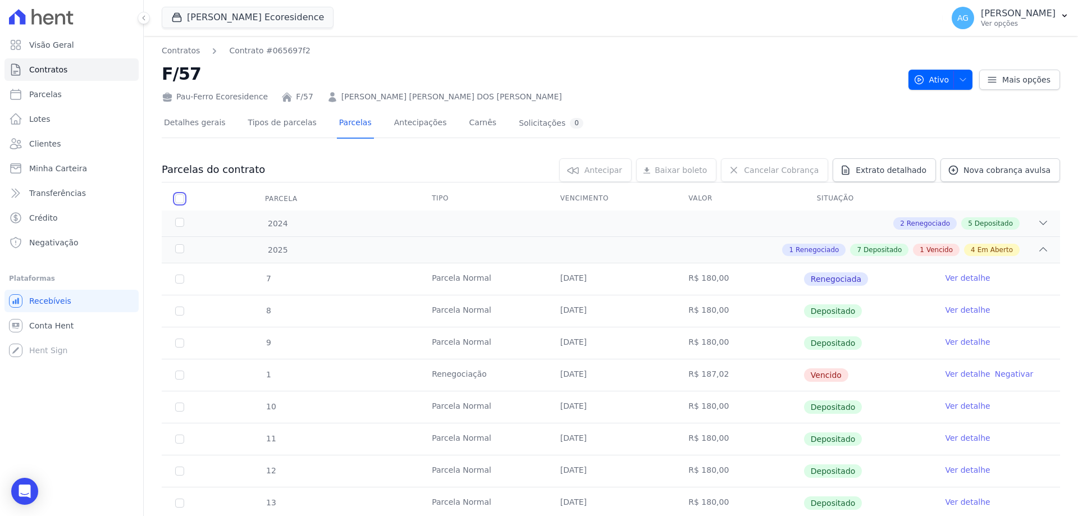
click at [177, 199] on input "checkbox" at bounding box center [179, 198] width 9 height 9
checkbox input "true"
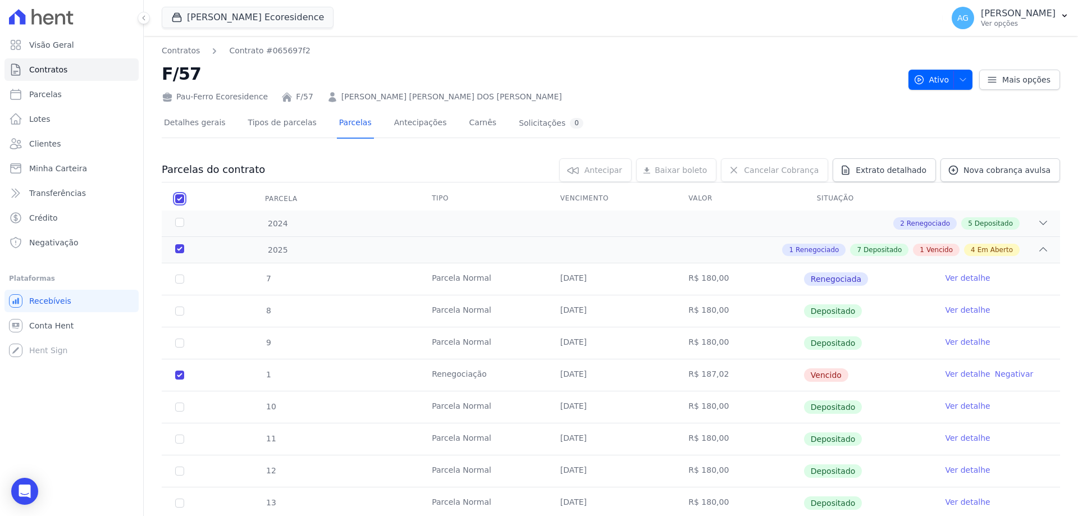
checkbox input "true"
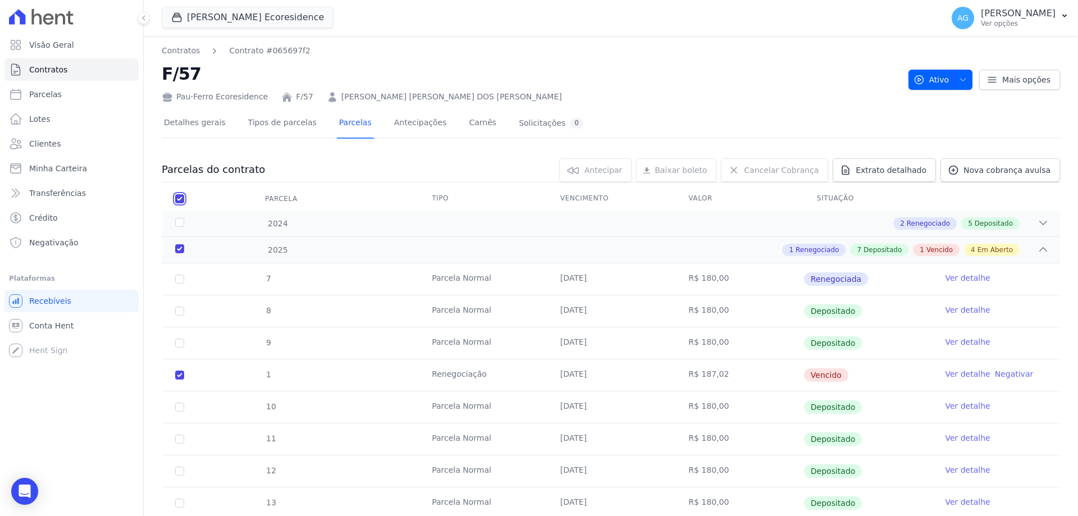
checkbox input "true"
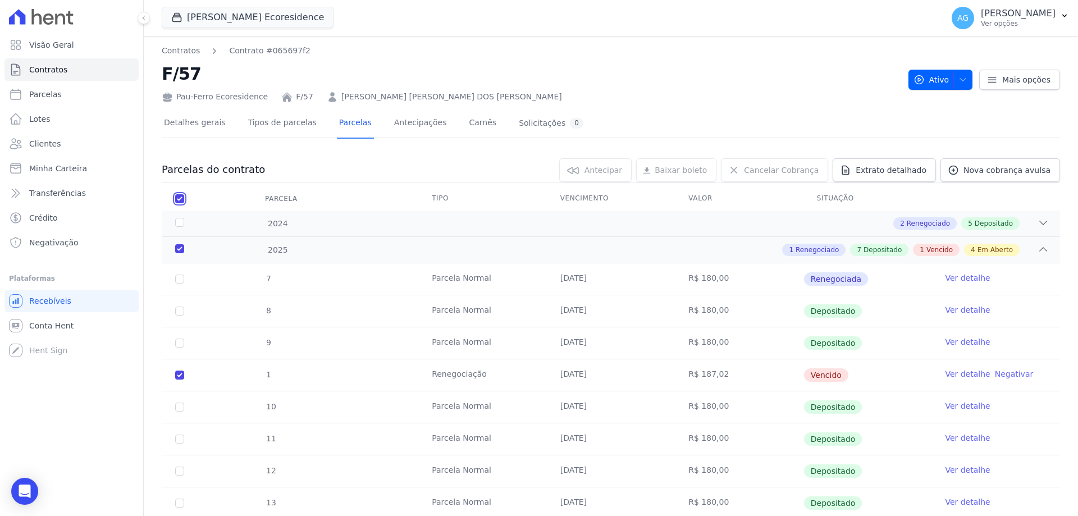
checkbox input "true"
click at [785, 164] on span "Cancelar Cobrança" at bounding box center [781, 169] width 75 height 11
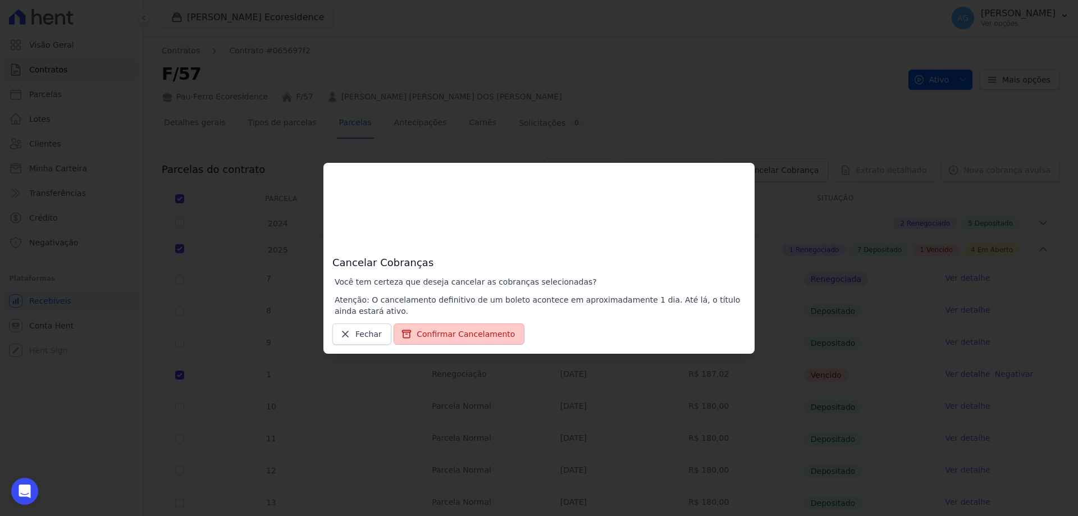
click at [464, 332] on button "Confirmar Cancelamento" at bounding box center [459, 333] width 131 height 21
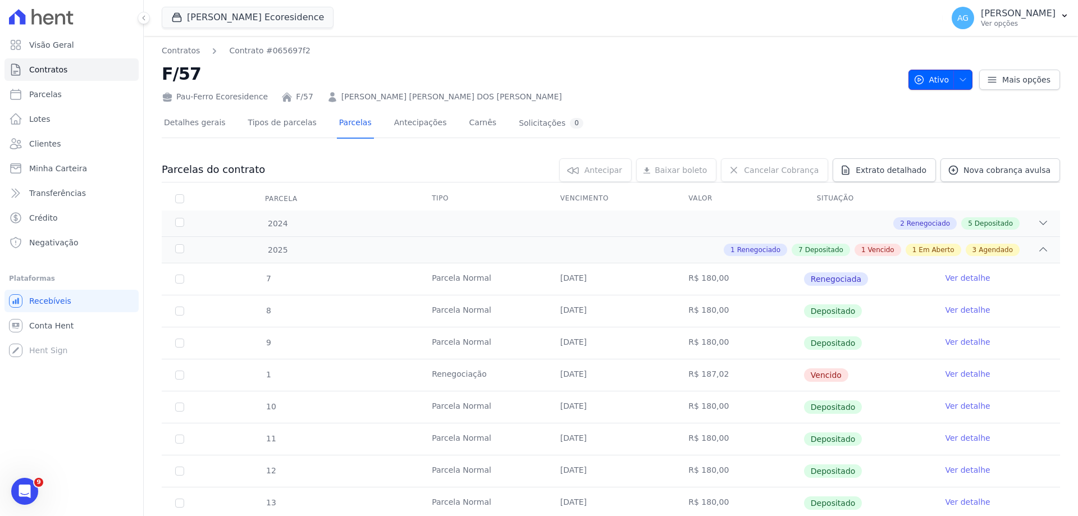
click at [958, 80] on icon "button" at bounding box center [962, 79] width 9 height 9
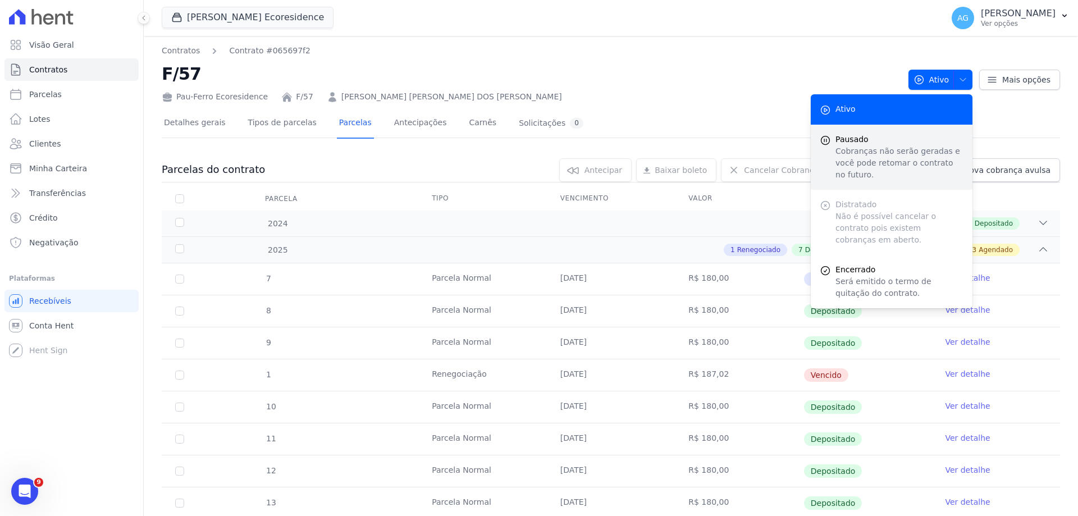
click at [870, 170] on div "Pausado Cobranças não serão geradas e você pode retomar o contrato no futuro." at bounding box center [892, 157] width 162 height 65
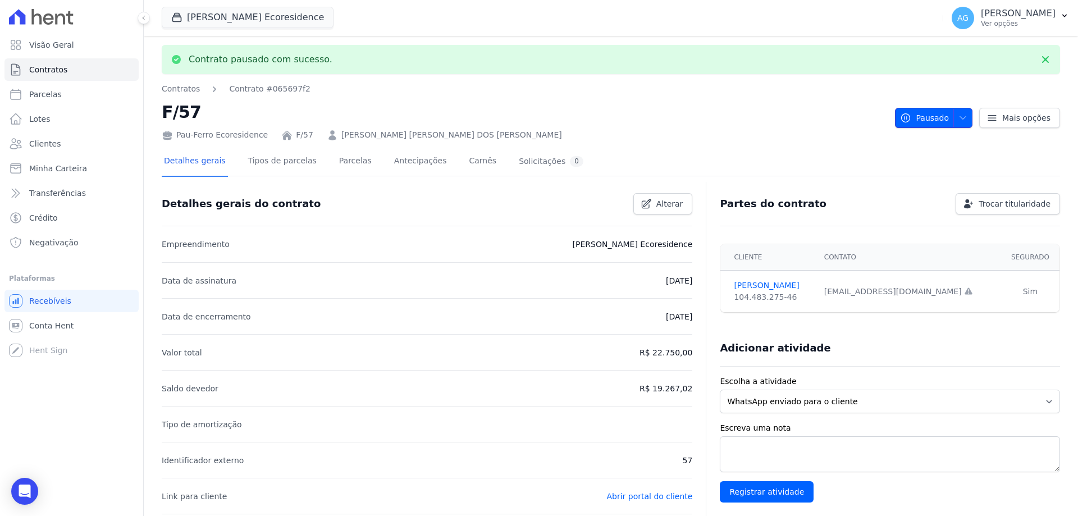
click at [959, 112] on span "button" at bounding box center [960, 118] width 14 height 18
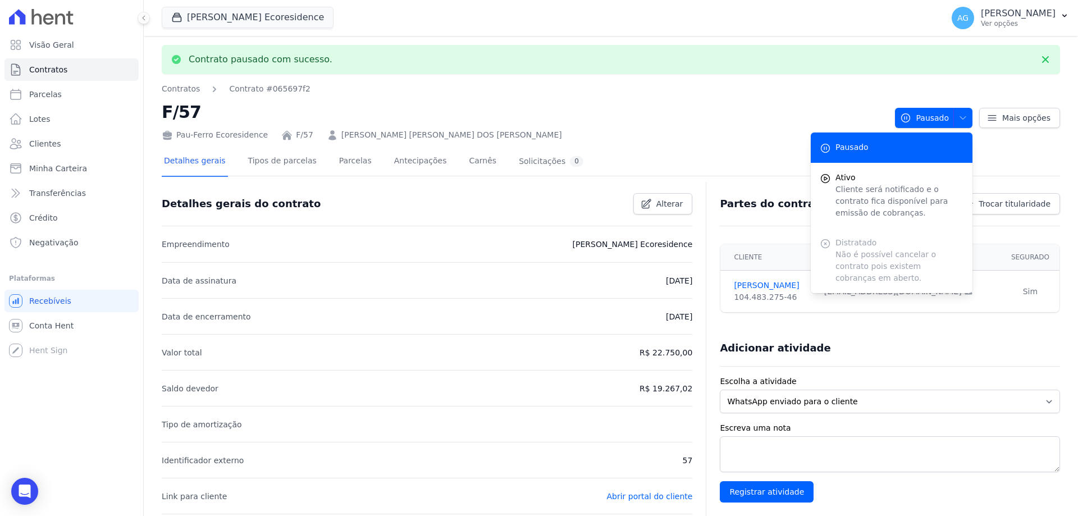
click at [743, 112] on h2 "F/57" at bounding box center [524, 111] width 724 height 25
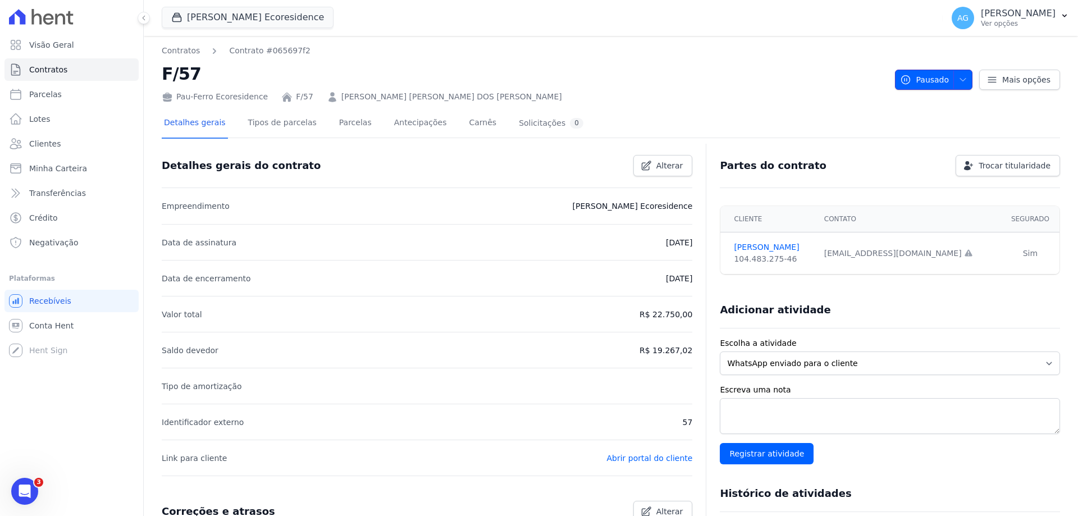
click at [953, 80] on span "button" at bounding box center [960, 80] width 14 height 18
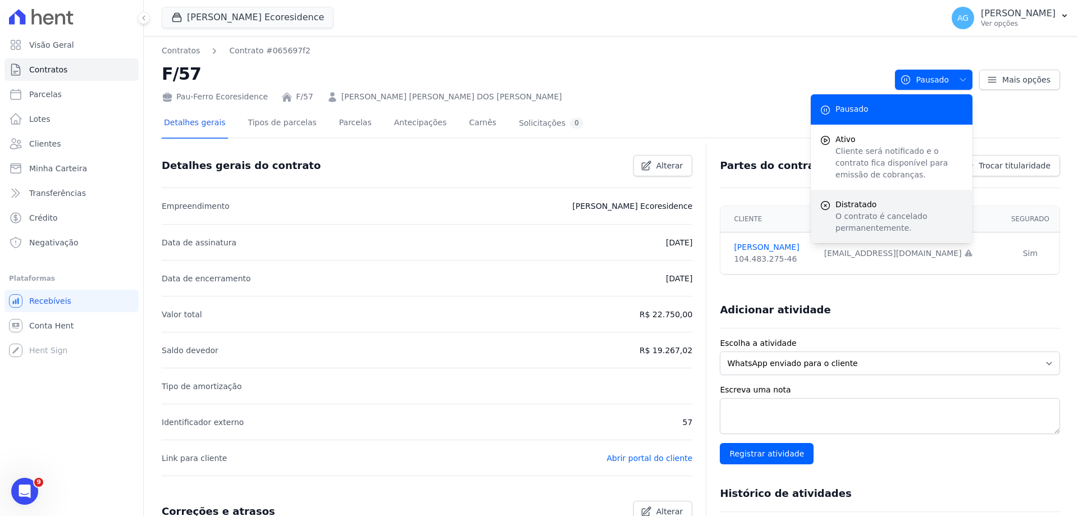
click at [878, 212] on p "O contrato é cancelado permanentemente." at bounding box center [899, 223] width 128 height 24
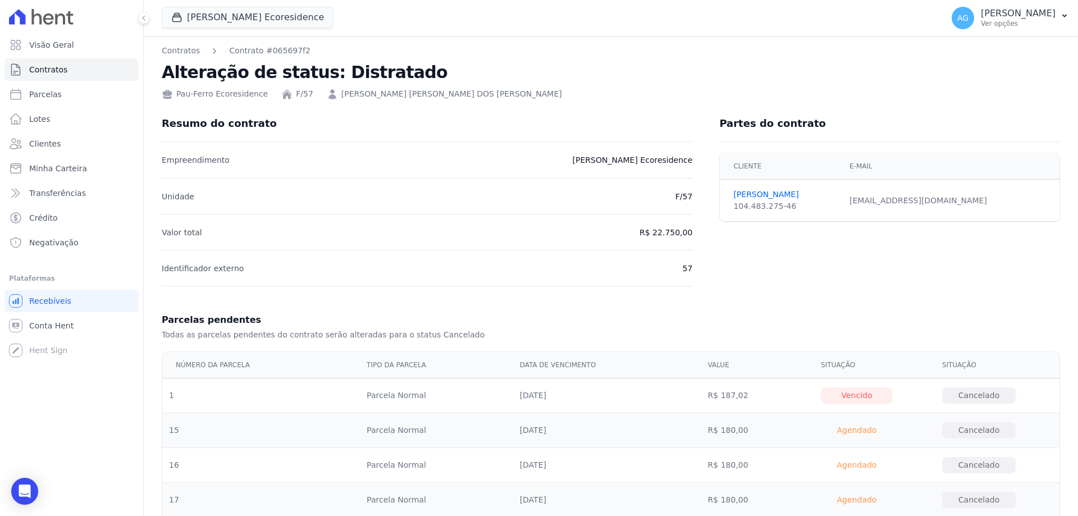
scroll to position [281, 0]
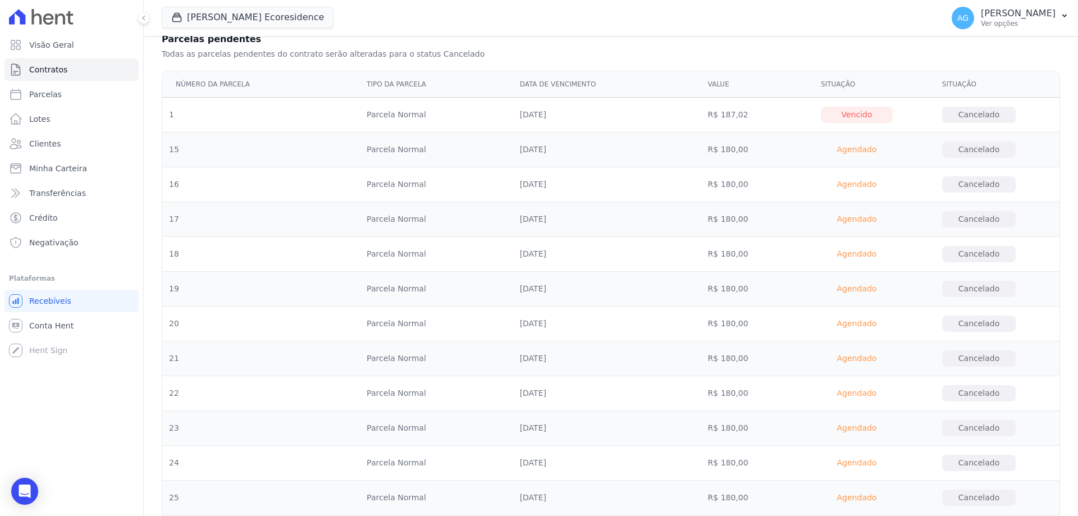
drag, startPoint x: 1068, startPoint y: 99, endPoint x: 1062, endPoint y: 197, distance: 98.5
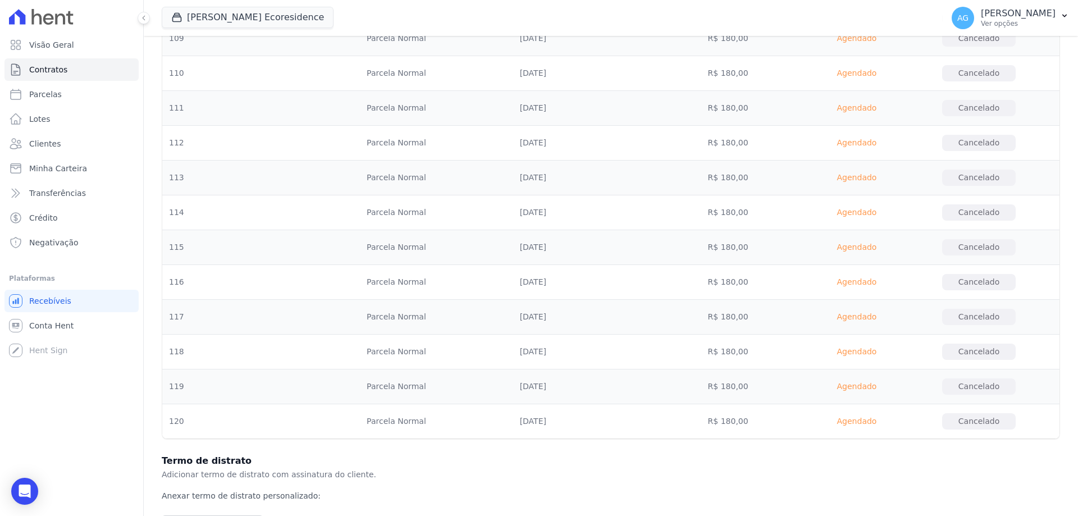
scroll to position [3725, 0]
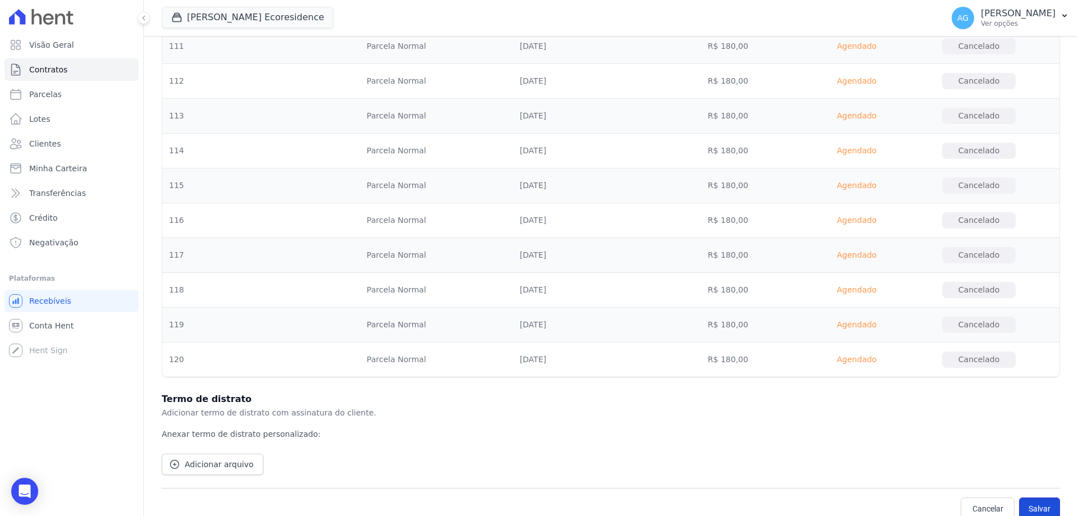
click at [1020, 504] on button "Salvar" at bounding box center [1039, 508] width 41 height 22
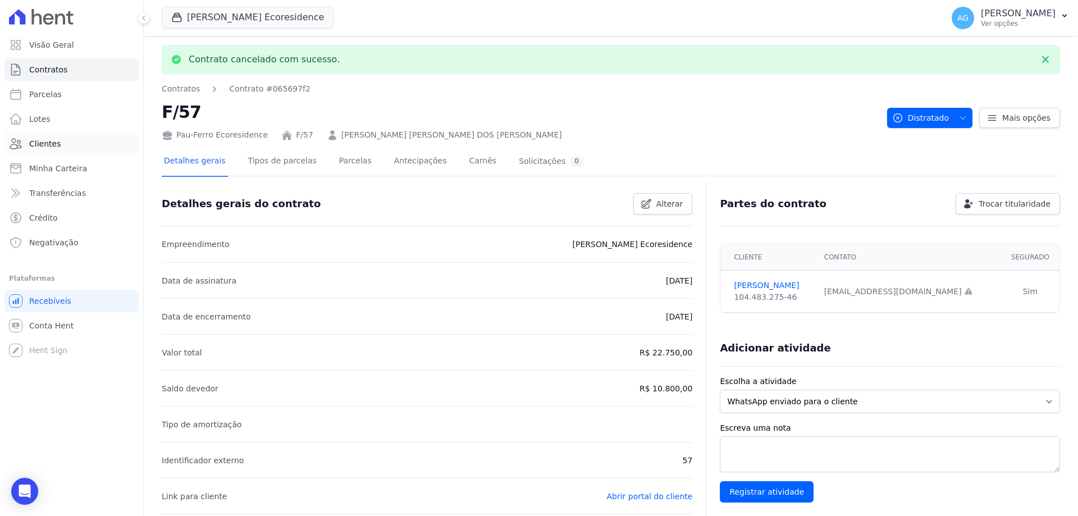
click at [91, 147] on link "Clientes" at bounding box center [71, 143] width 134 height 22
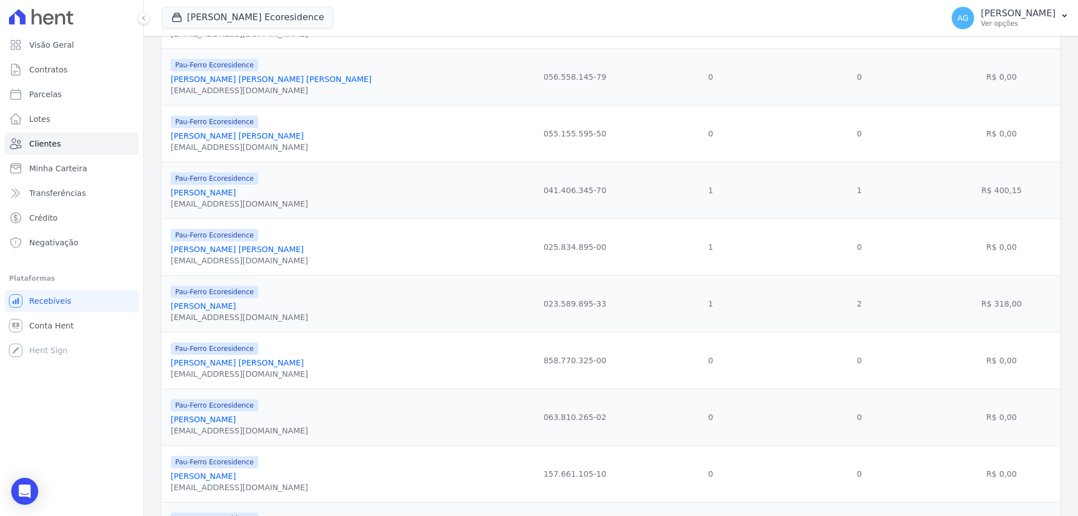
scroll to position [1137, 0]
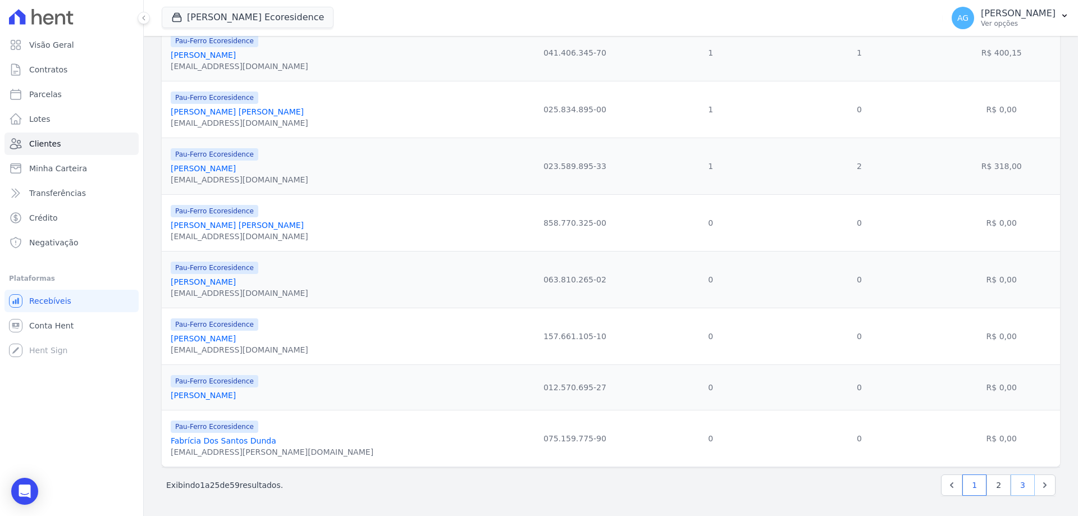
click at [1017, 484] on link "3" at bounding box center [1022, 484] width 24 height 21
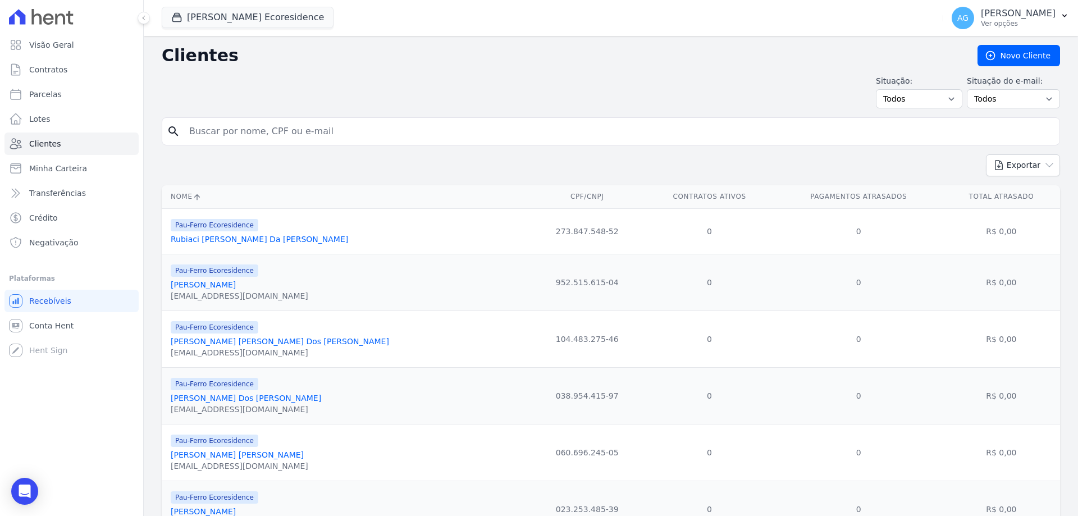
scroll to position [241, 0]
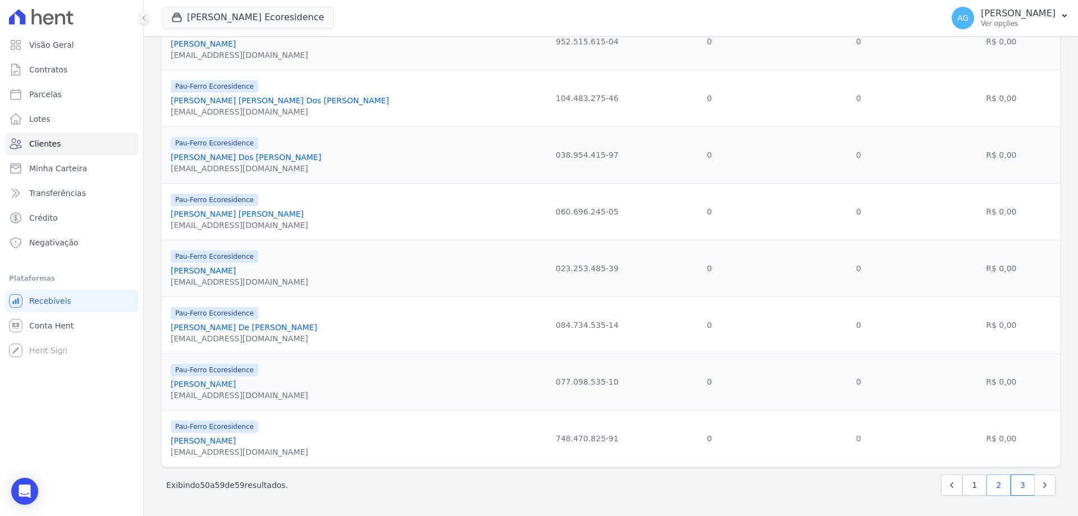
click at [986, 482] on link "2" at bounding box center [998, 484] width 24 height 21
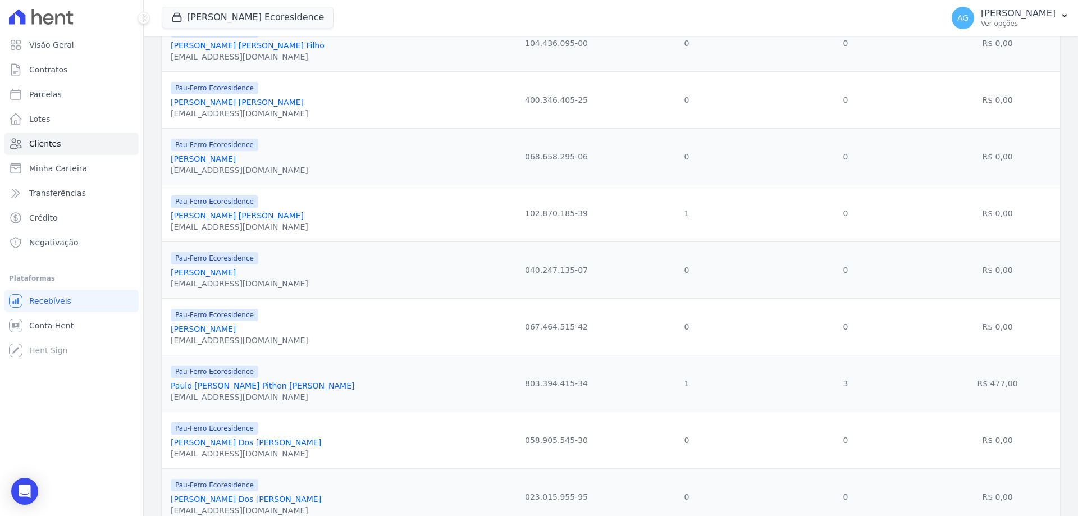
scroll to position [954, 0]
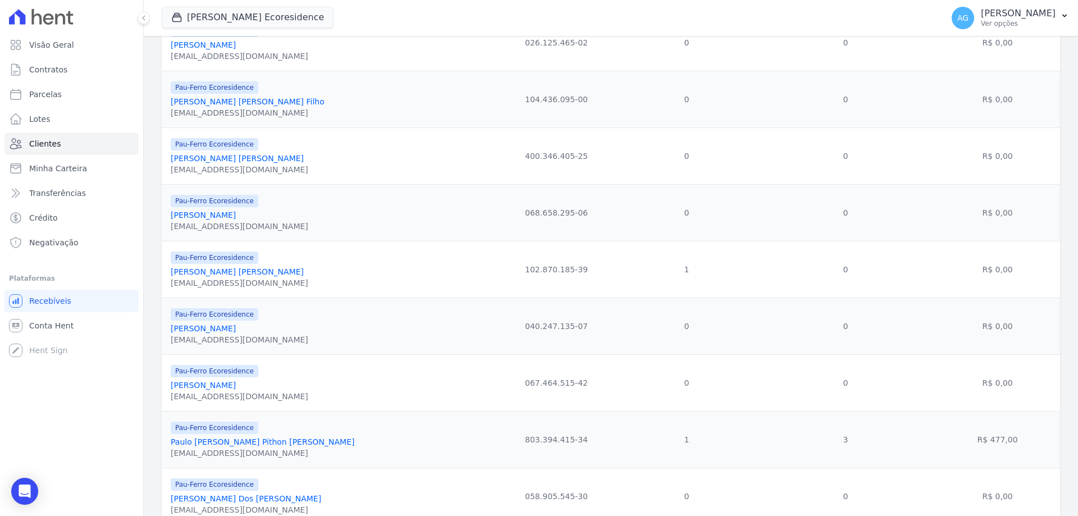
click at [253, 270] on link "[PERSON_NAME] [PERSON_NAME]" at bounding box center [237, 271] width 133 height 9
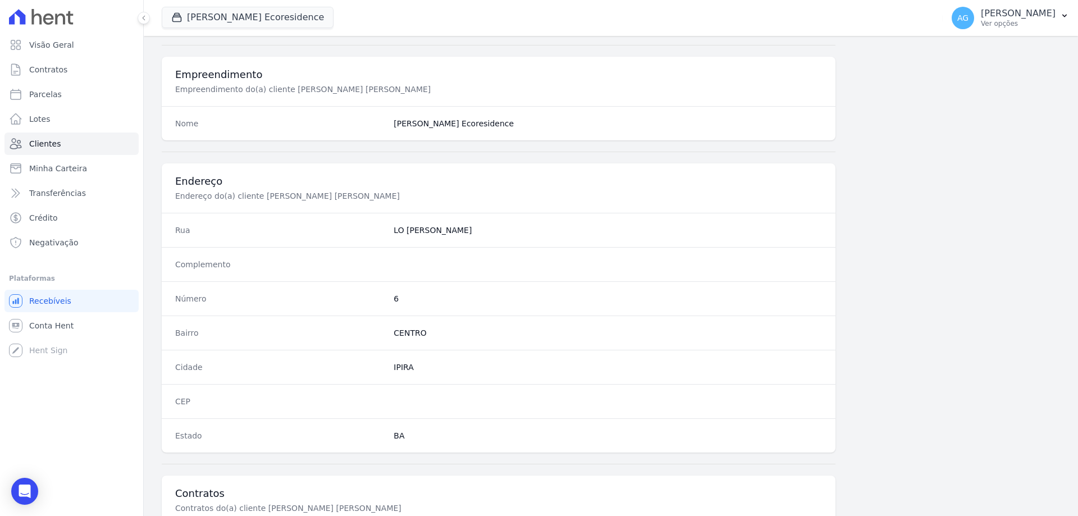
scroll to position [534, 0]
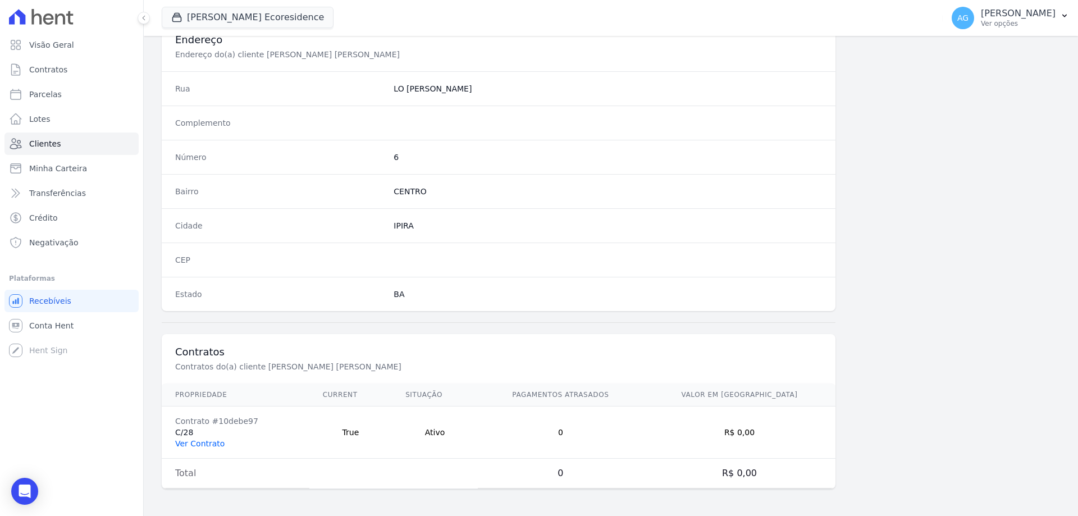
click at [191, 441] on link "Ver Contrato" at bounding box center [199, 443] width 49 height 9
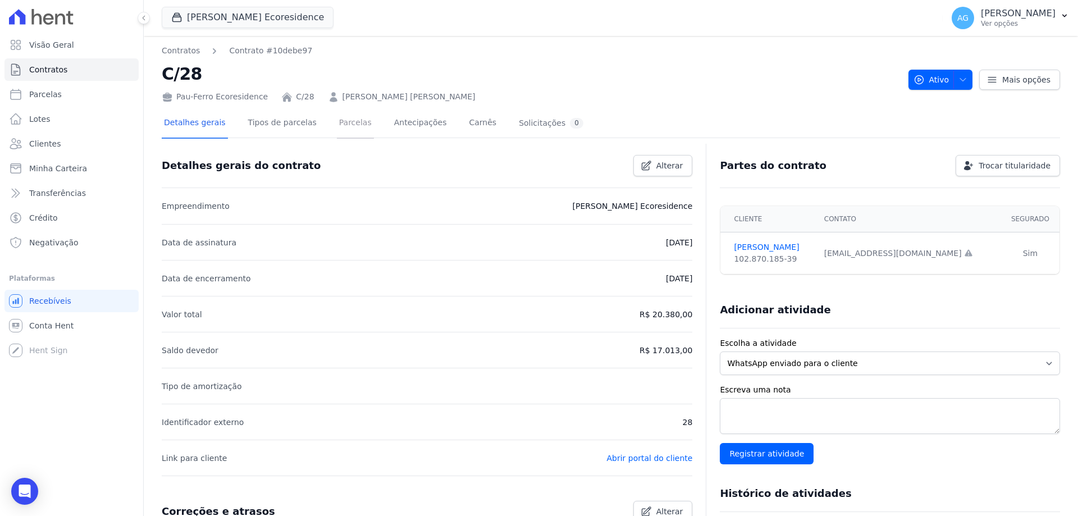
click at [346, 119] on link "Parcelas" at bounding box center [355, 124] width 37 height 30
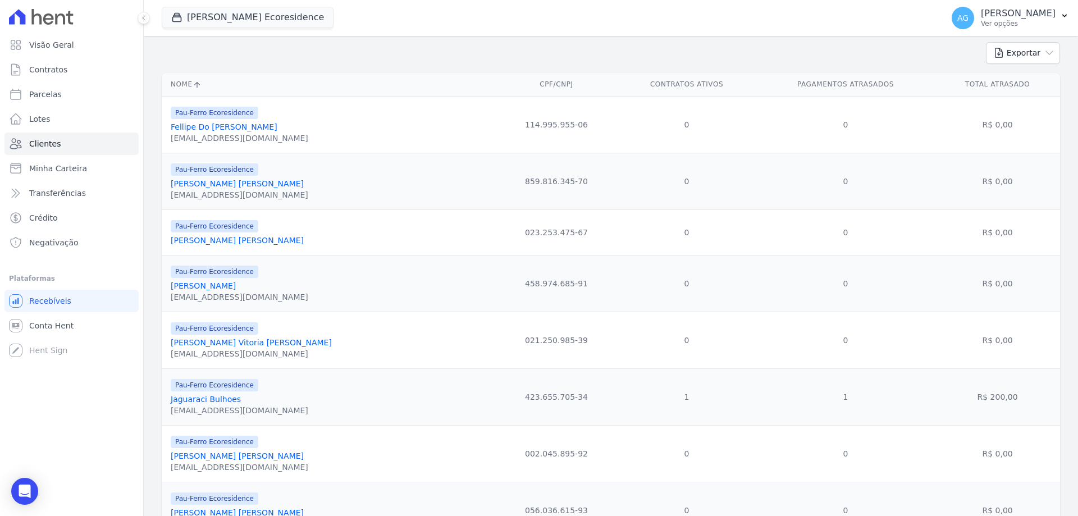
scroll to position [168, 0]
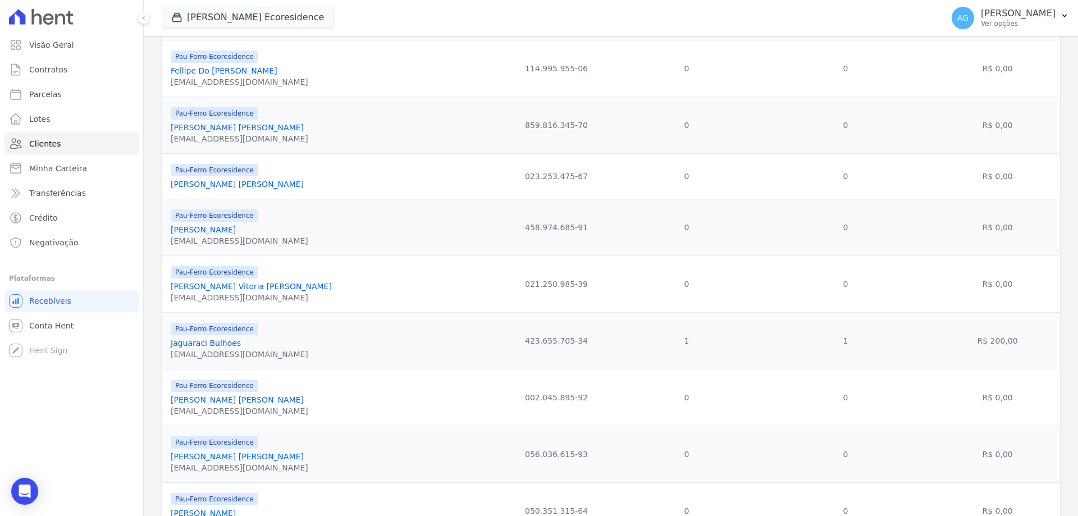
click at [263, 131] on link "[PERSON_NAME] [PERSON_NAME]" at bounding box center [237, 127] width 133 height 9
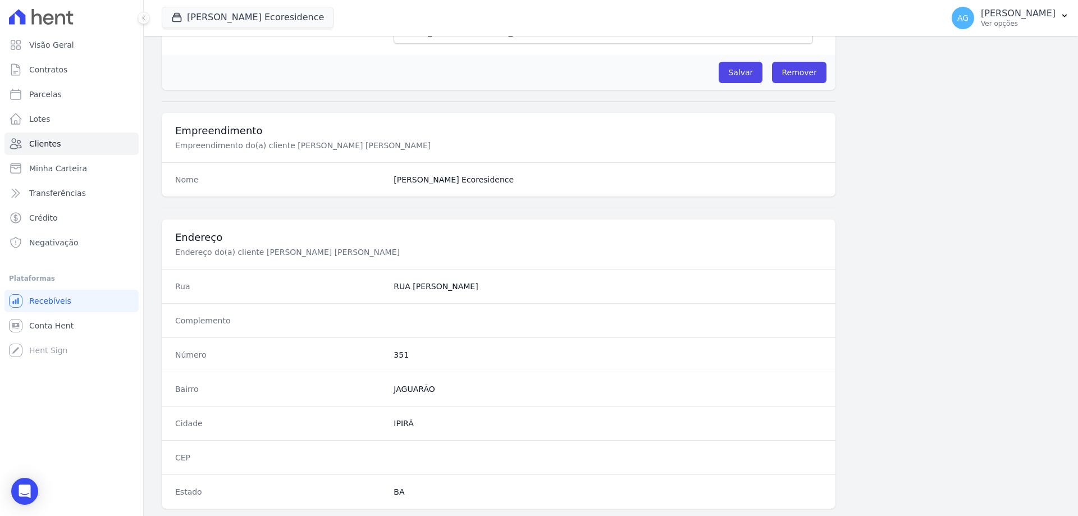
scroll to position [534, 0]
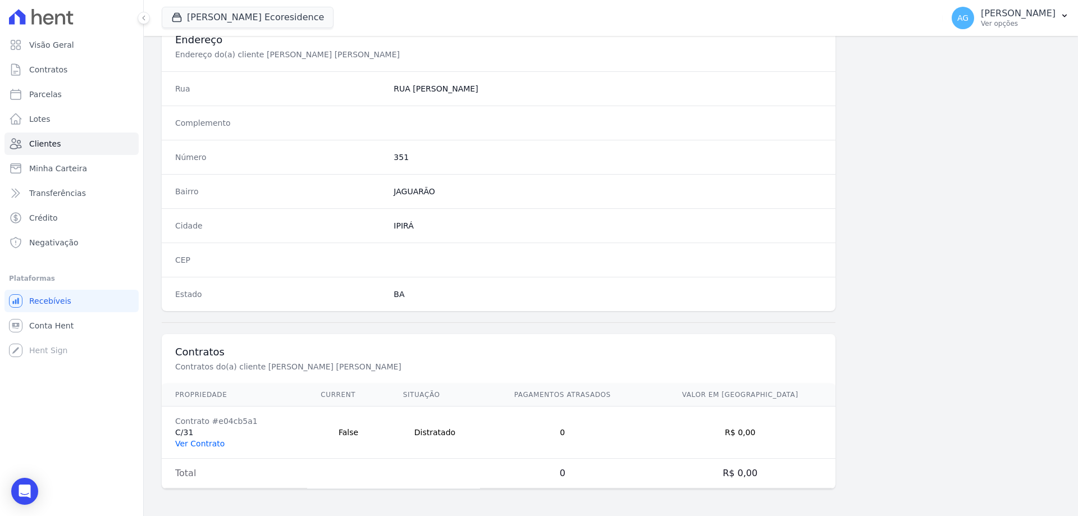
click at [208, 442] on link "Ver Contrato" at bounding box center [199, 443] width 49 height 9
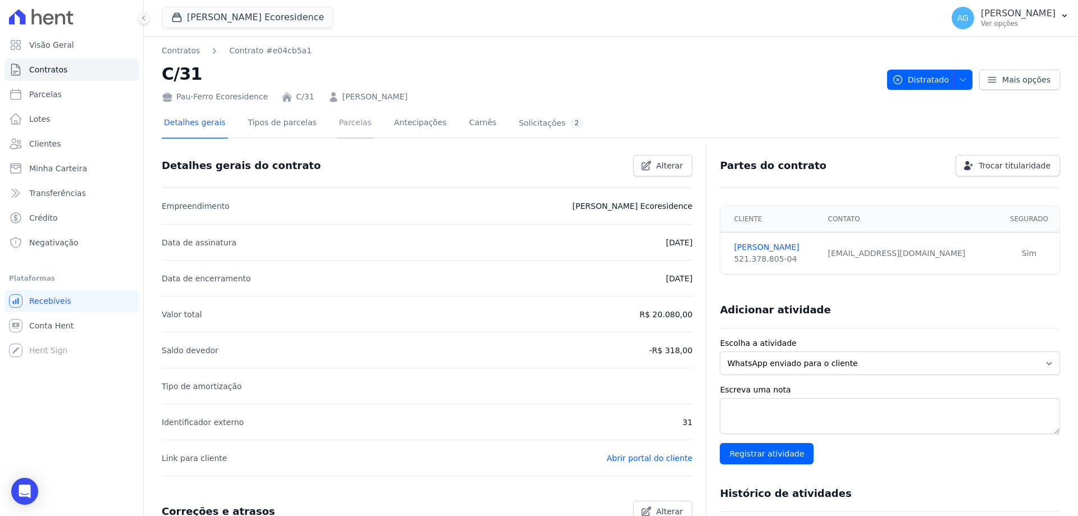
click at [345, 126] on link "Parcelas" at bounding box center [355, 124] width 37 height 30
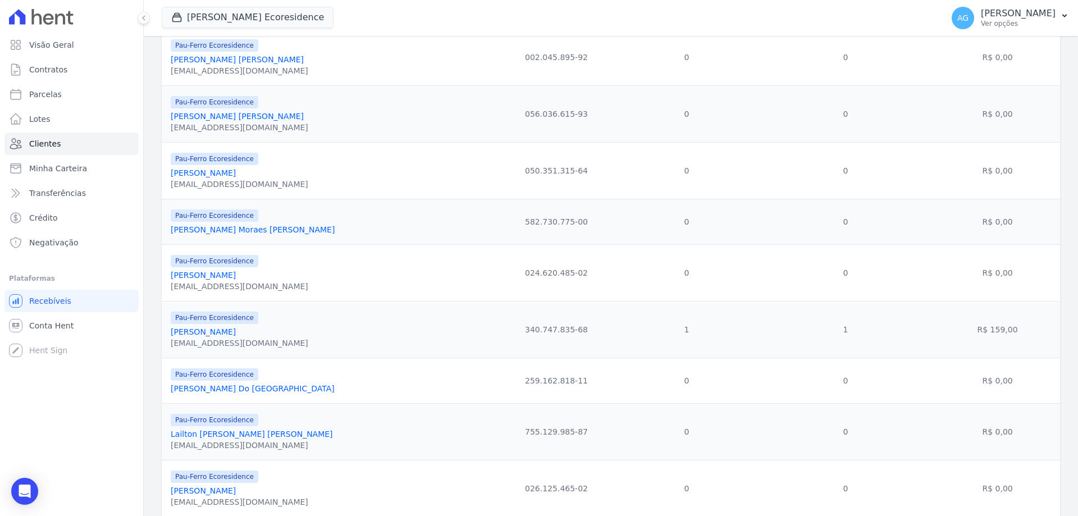
scroll to position [452, 0]
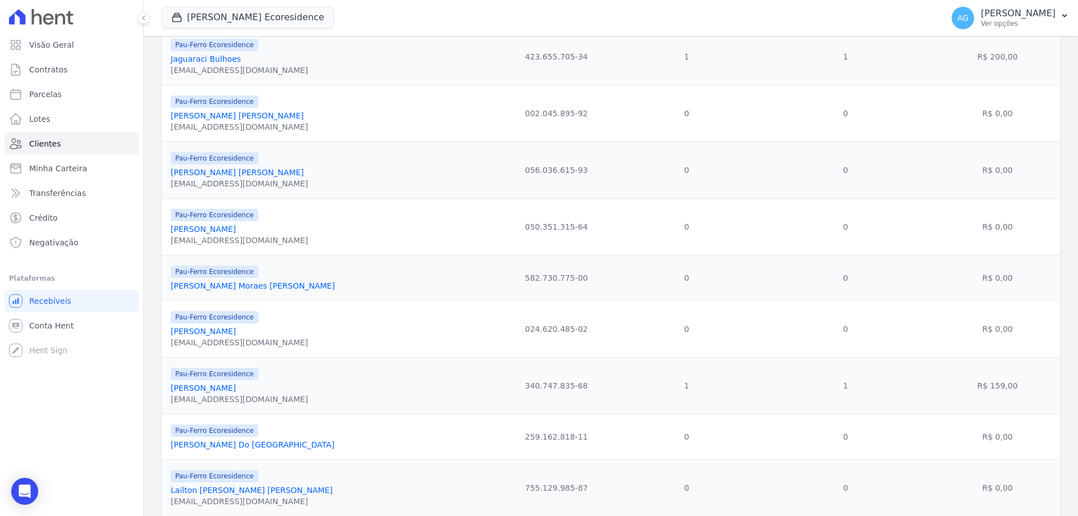
click at [246, 117] on div "[PERSON_NAME] [PERSON_NAME]" at bounding box center [240, 115] width 138 height 11
click at [239, 174] on link "[PERSON_NAME] [PERSON_NAME]" at bounding box center [237, 172] width 133 height 9
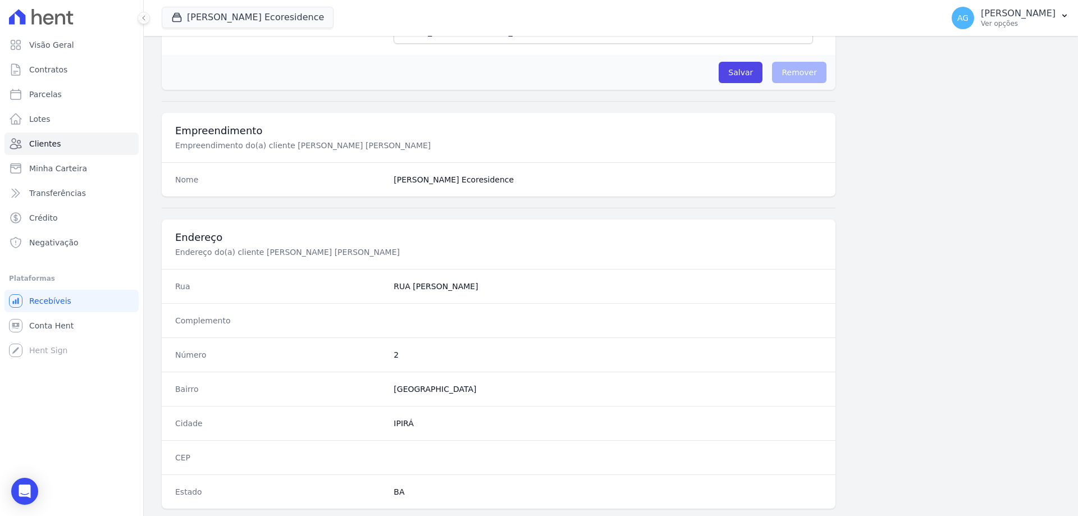
scroll to position [534, 0]
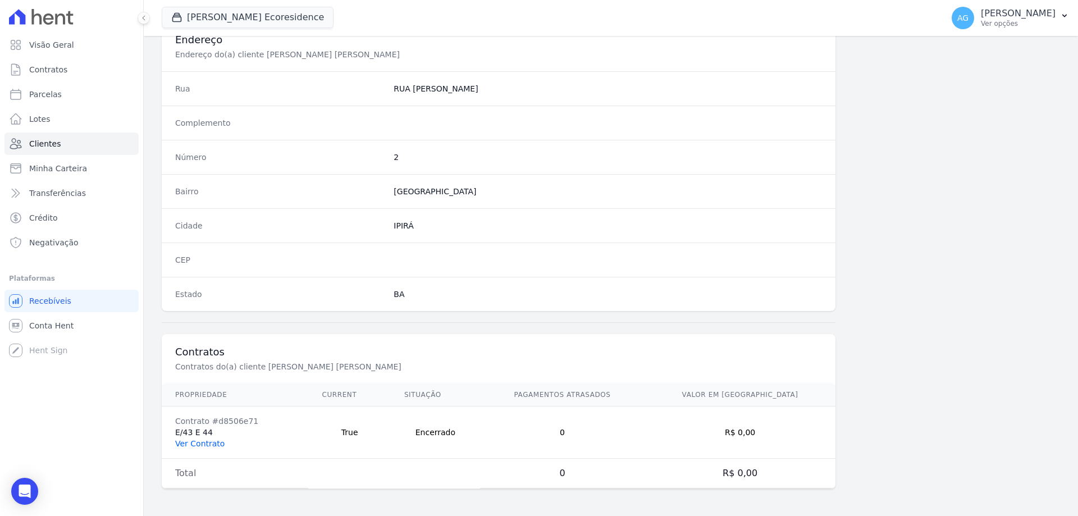
click at [203, 443] on link "Ver Contrato" at bounding box center [199, 443] width 49 height 9
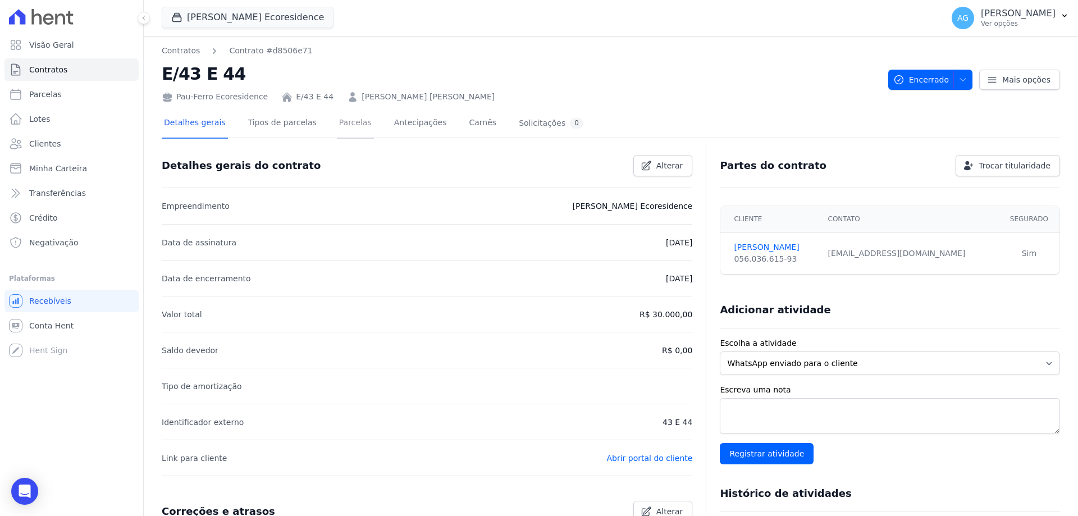
click at [340, 126] on link "Parcelas" at bounding box center [355, 124] width 37 height 30
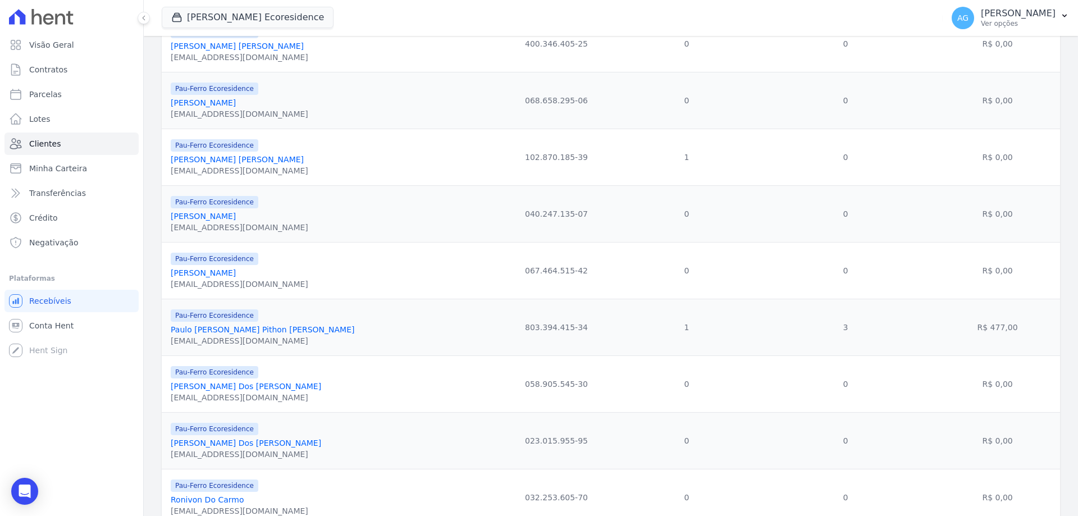
scroll to position [1123, 0]
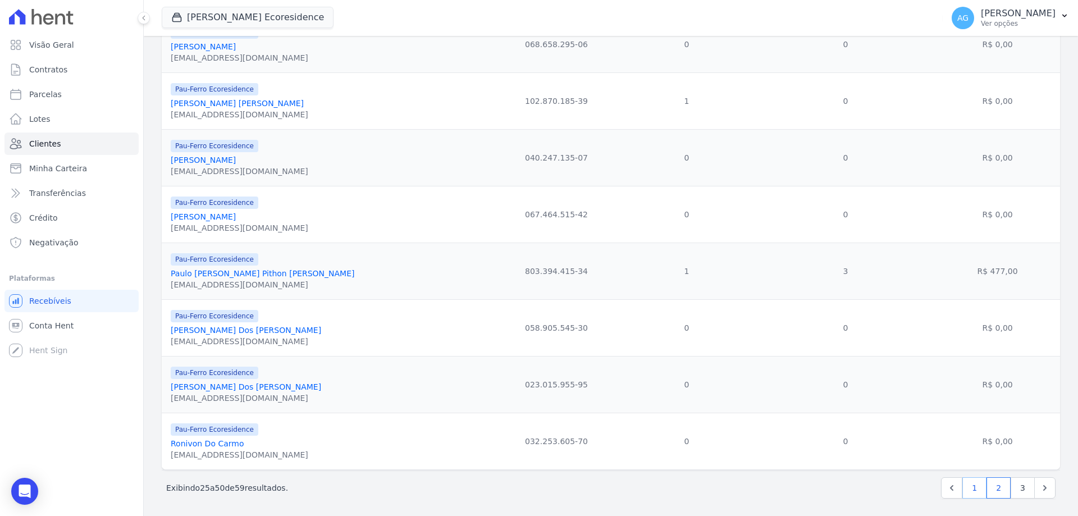
click at [965, 486] on link "1" at bounding box center [974, 487] width 24 height 21
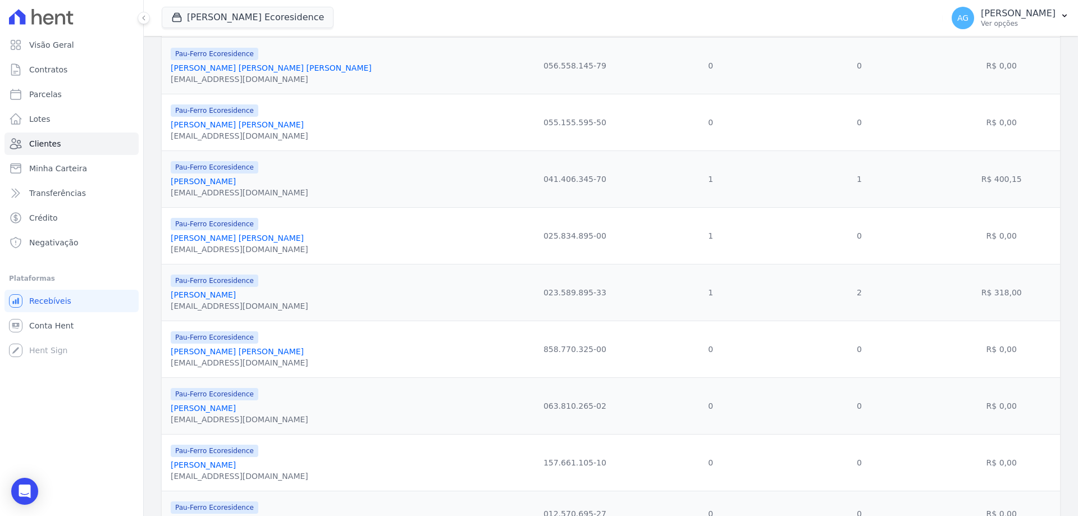
scroll to position [1067, 0]
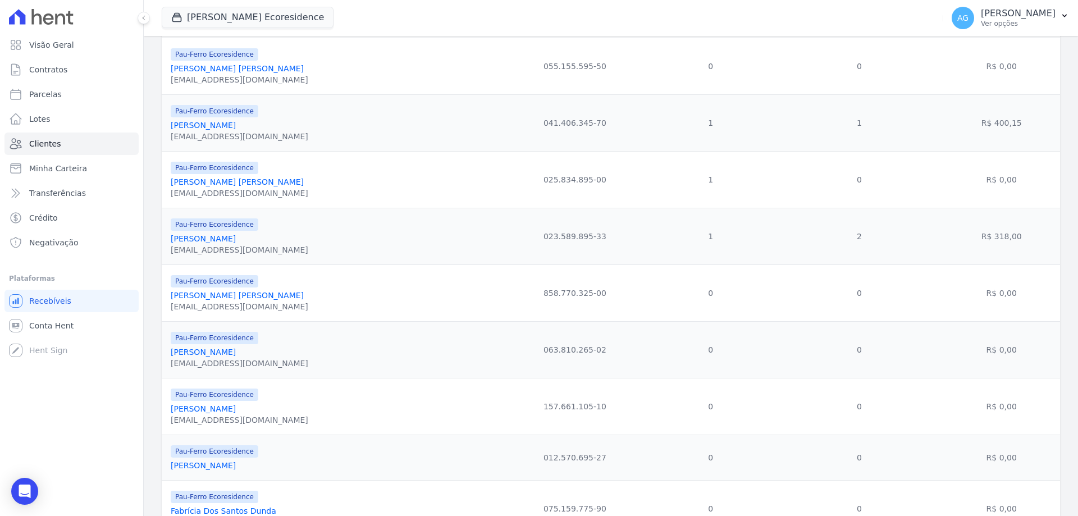
click at [249, 296] on link "[PERSON_NAME] [PERSON_NAME]" at bounding box center [237, 295] width 133 height 9
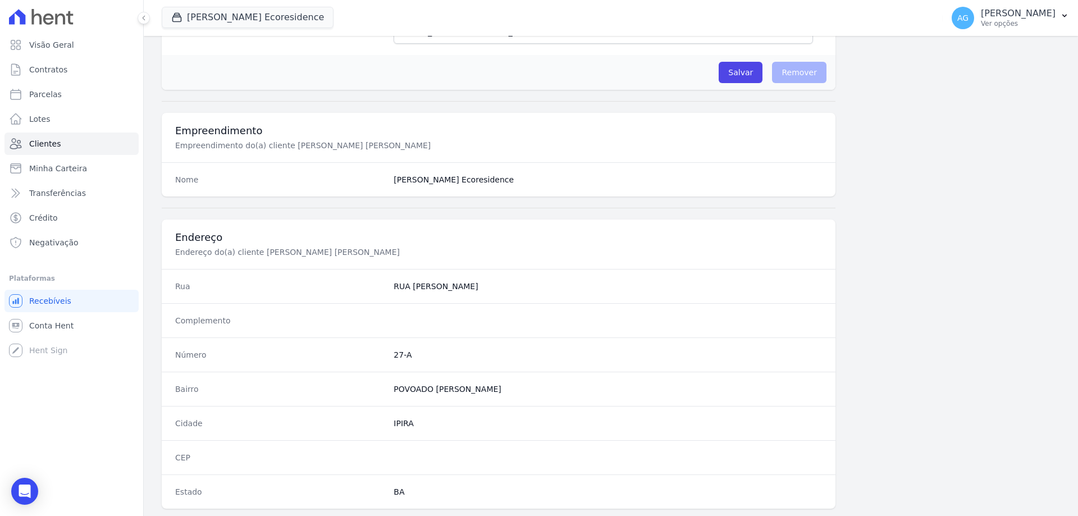
scroll to position [534, 0]
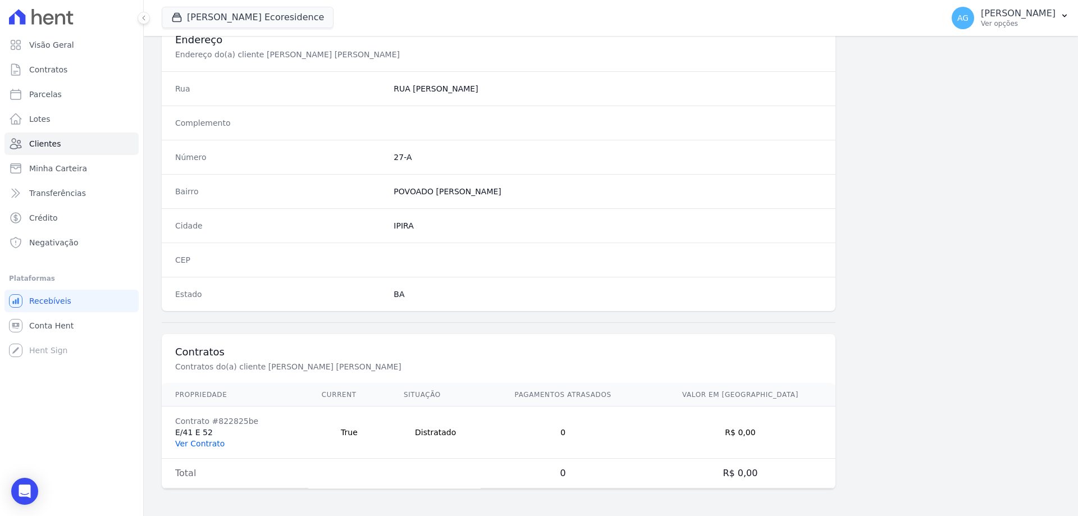
click at [199, 441] on link "Ver Contrato" at bounding box center [199, 443] width 49 height 9
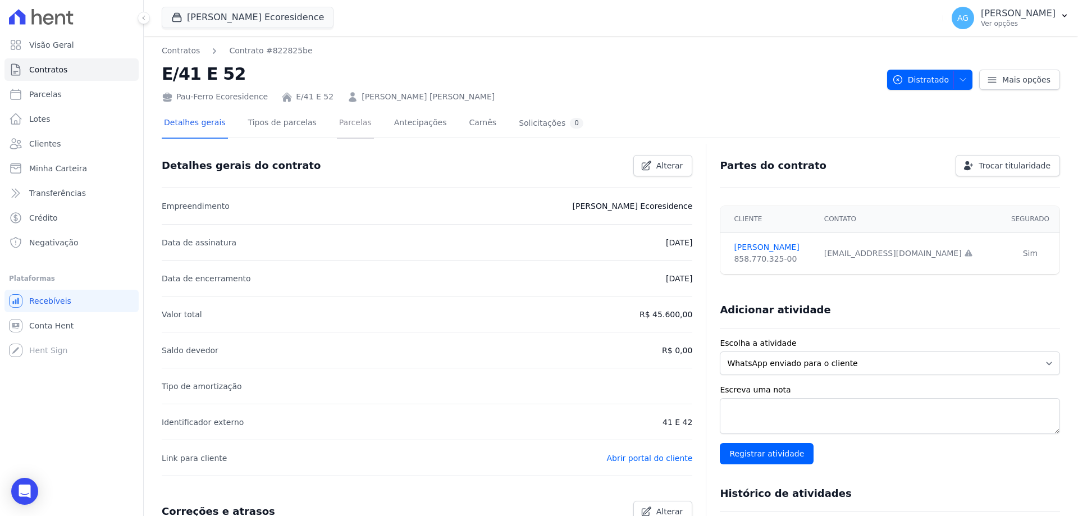
click at [337, 122] on link "Parcelas" at bounding box center [355, 124] width 37 height 30
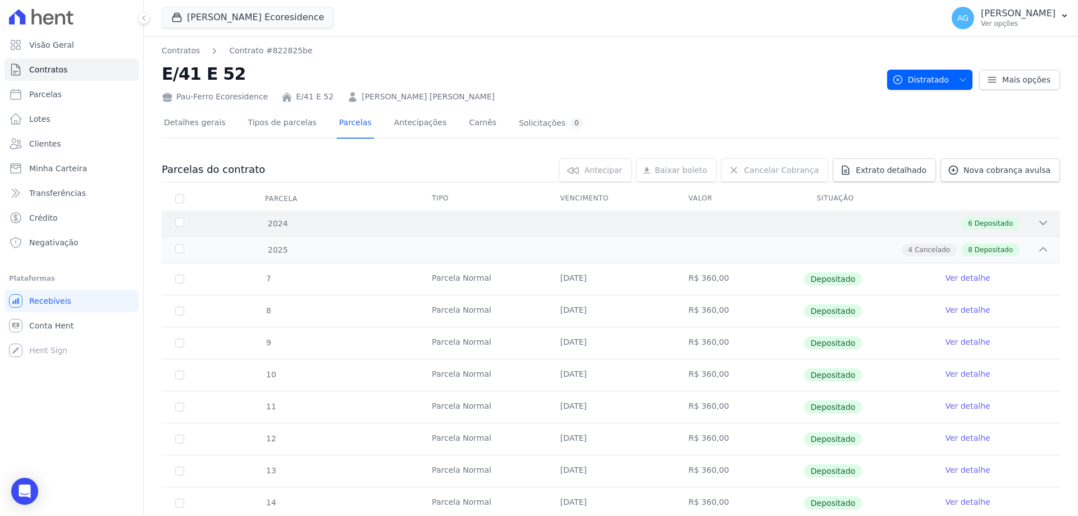
scroll to position [225, 0]
